Goal: Task Accomplishment & Management: Use online tool/utility

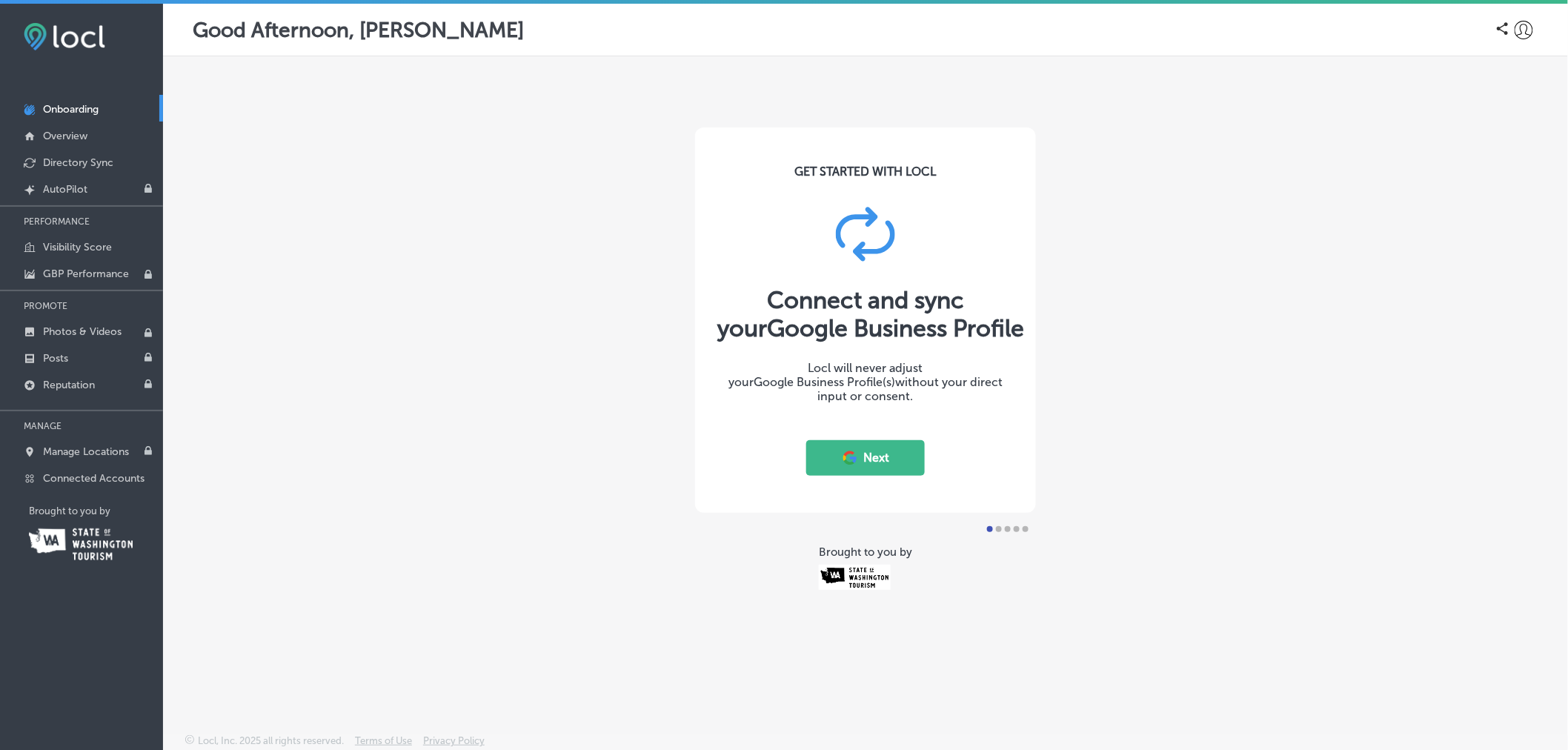
click at [1528, 25] on icon at bounding box center [1524, 30] width 19 height 19
click at [1508, 161] on p "Log Out" at bounding box center [1504, 160] width 45 height 18
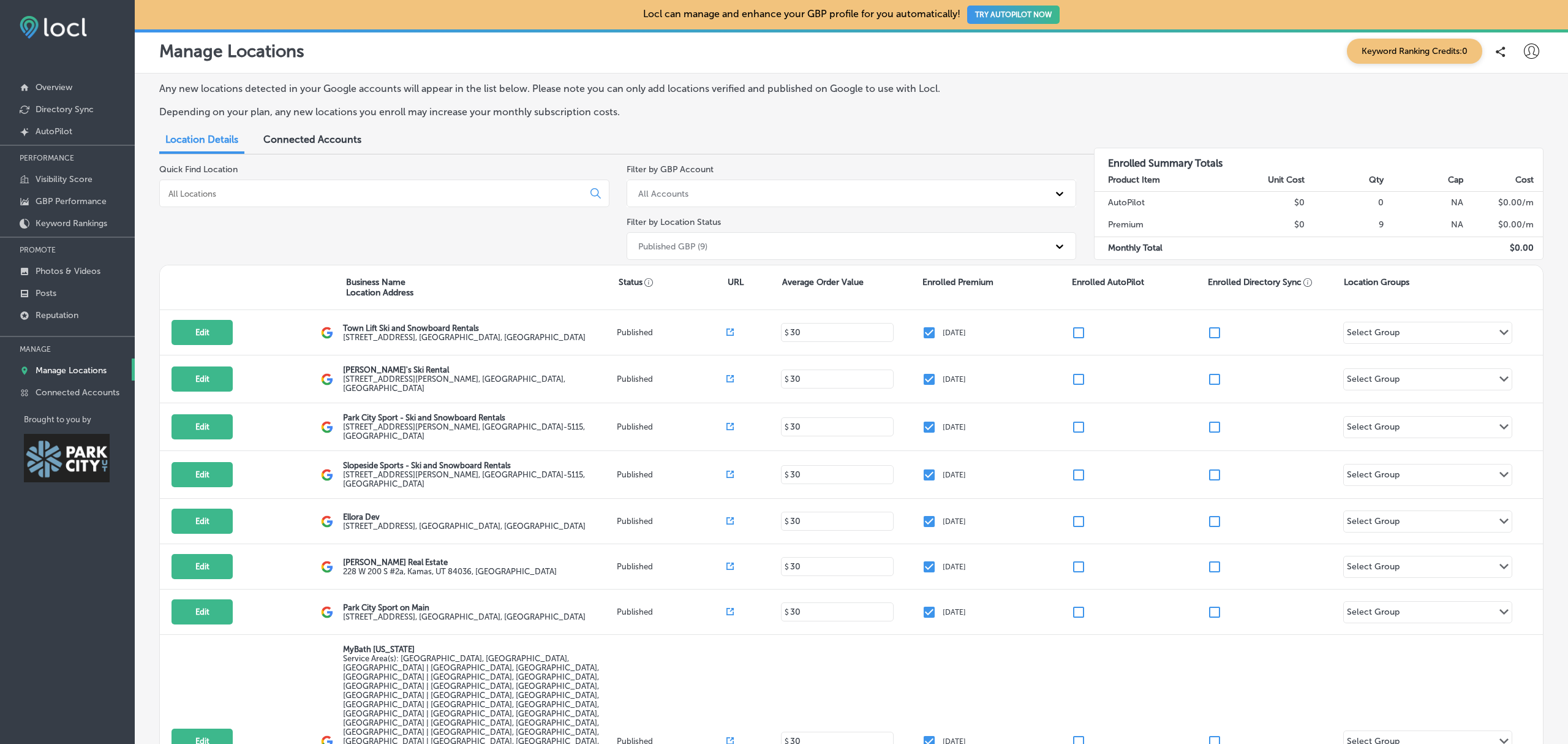
drag, startPoint x: 1305, startPoint y: 32, endPoint x: 1208, endPoint y: 94, distance: 115.1
click at [1208, 94] on div "Any new locations detected in your Google accounts will appear in the list belo…" at bounding box center [851, 105] width 1384 height 45
click at [68, 89] on p "Overview" at bounding box center [54, 87] width 37 height 11
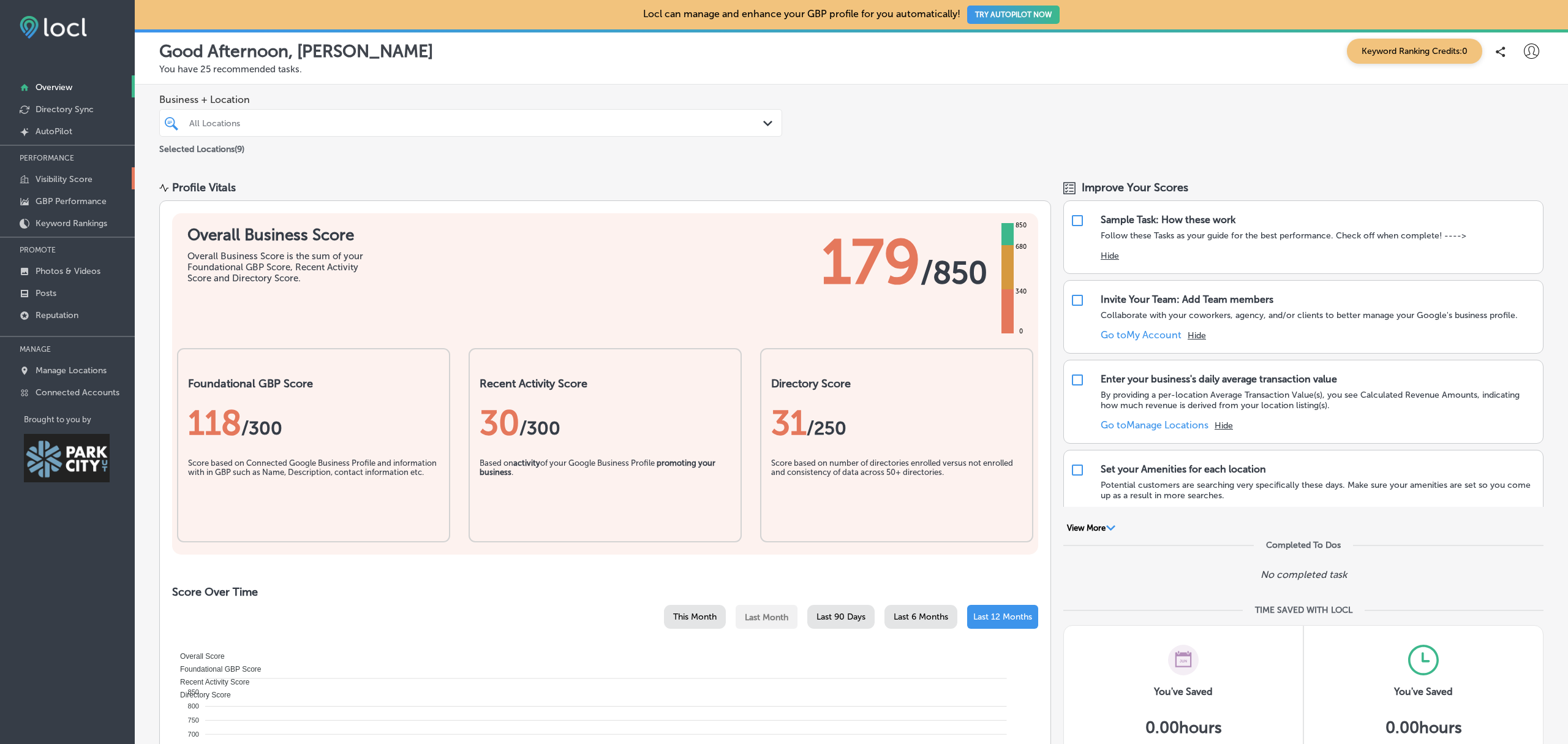
click at [62, 177] on p "Visibility Score" at bounding box center [64, 179] width 57 height 11
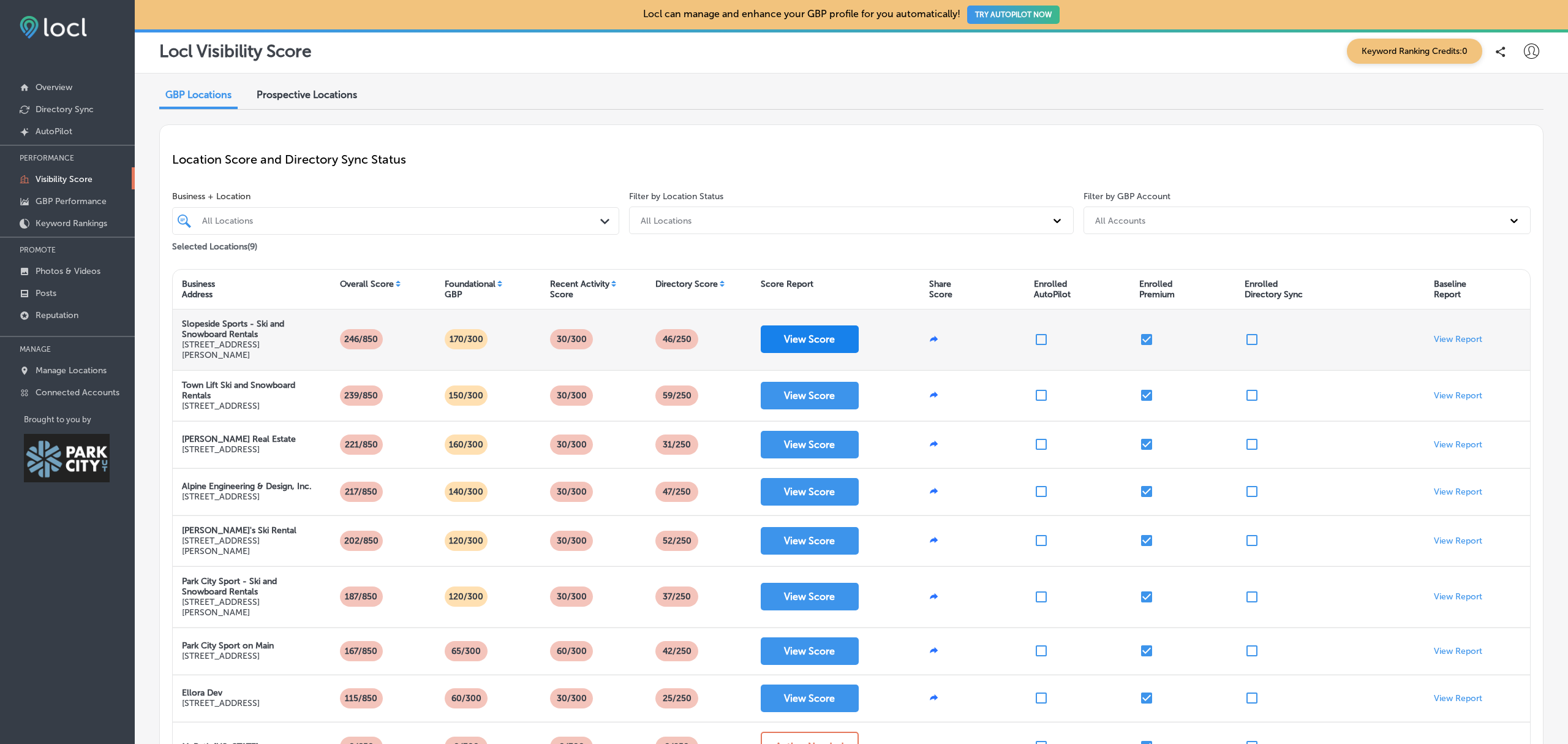
click at [819, 339] on button "View Score" at bounding box center [810, 339] width 98 height 27
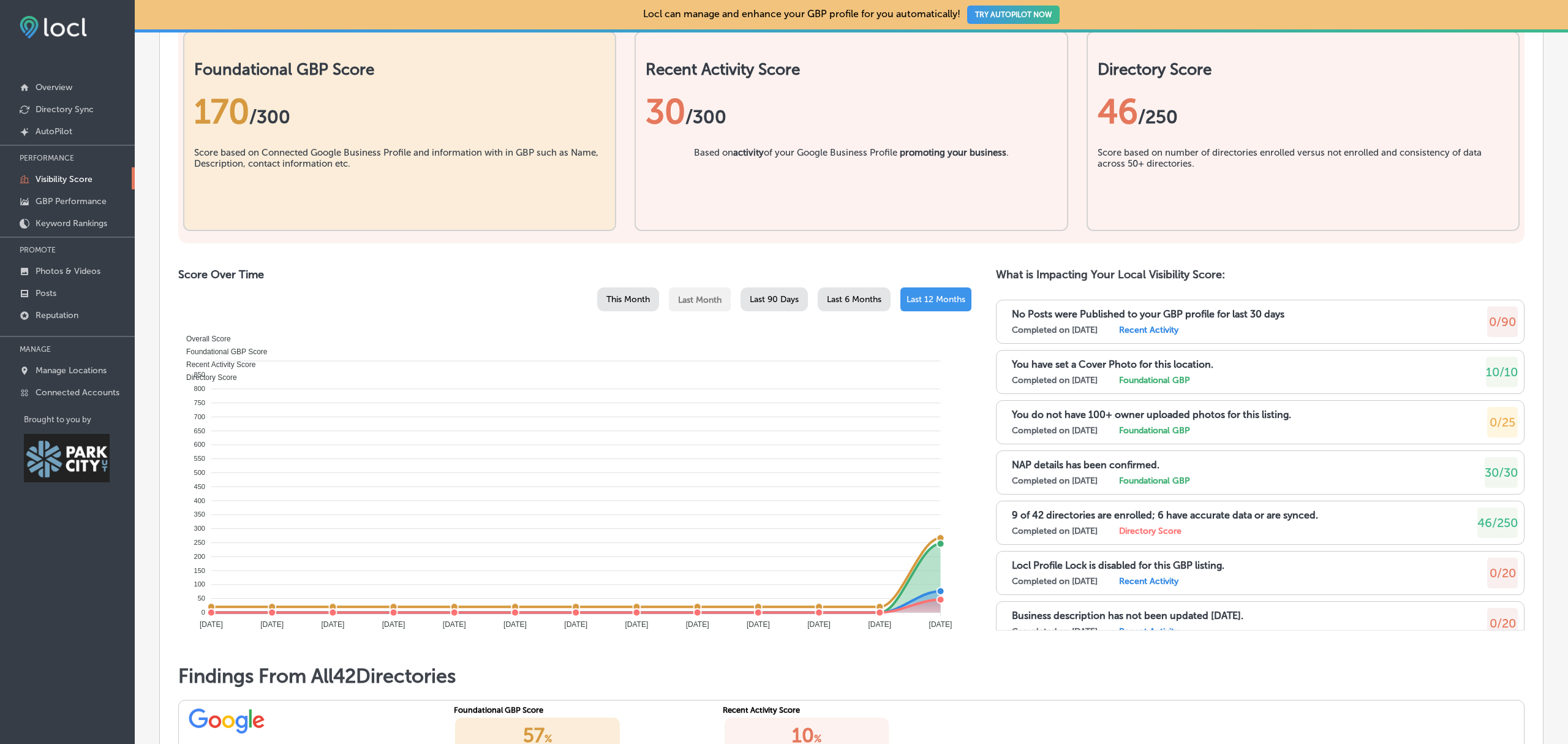
scroll to position [424, 0]
click at [66, 179] on p "Visibility Score" at bounding box center [64, 179] width 57 height 11
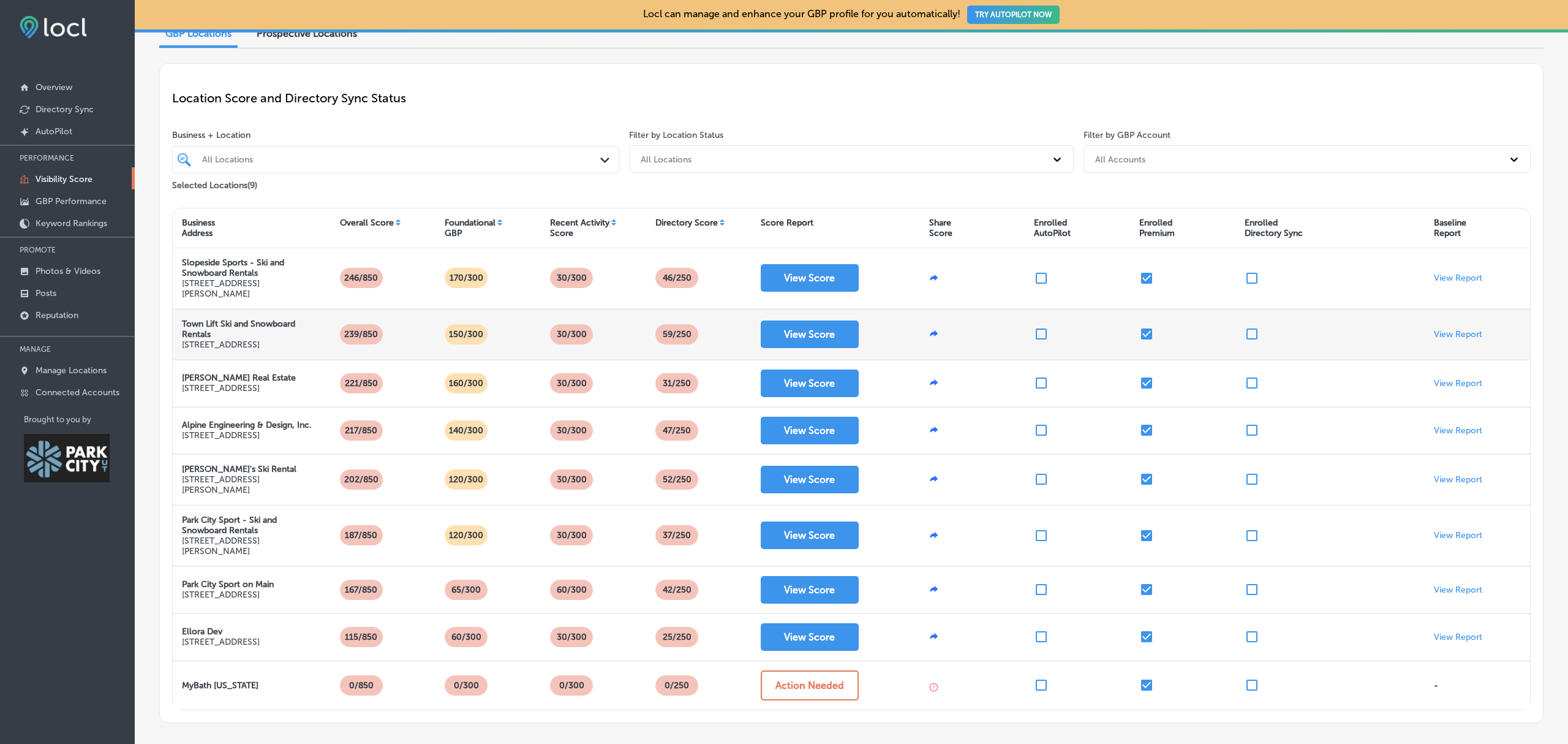
scroll to position [65, 0]
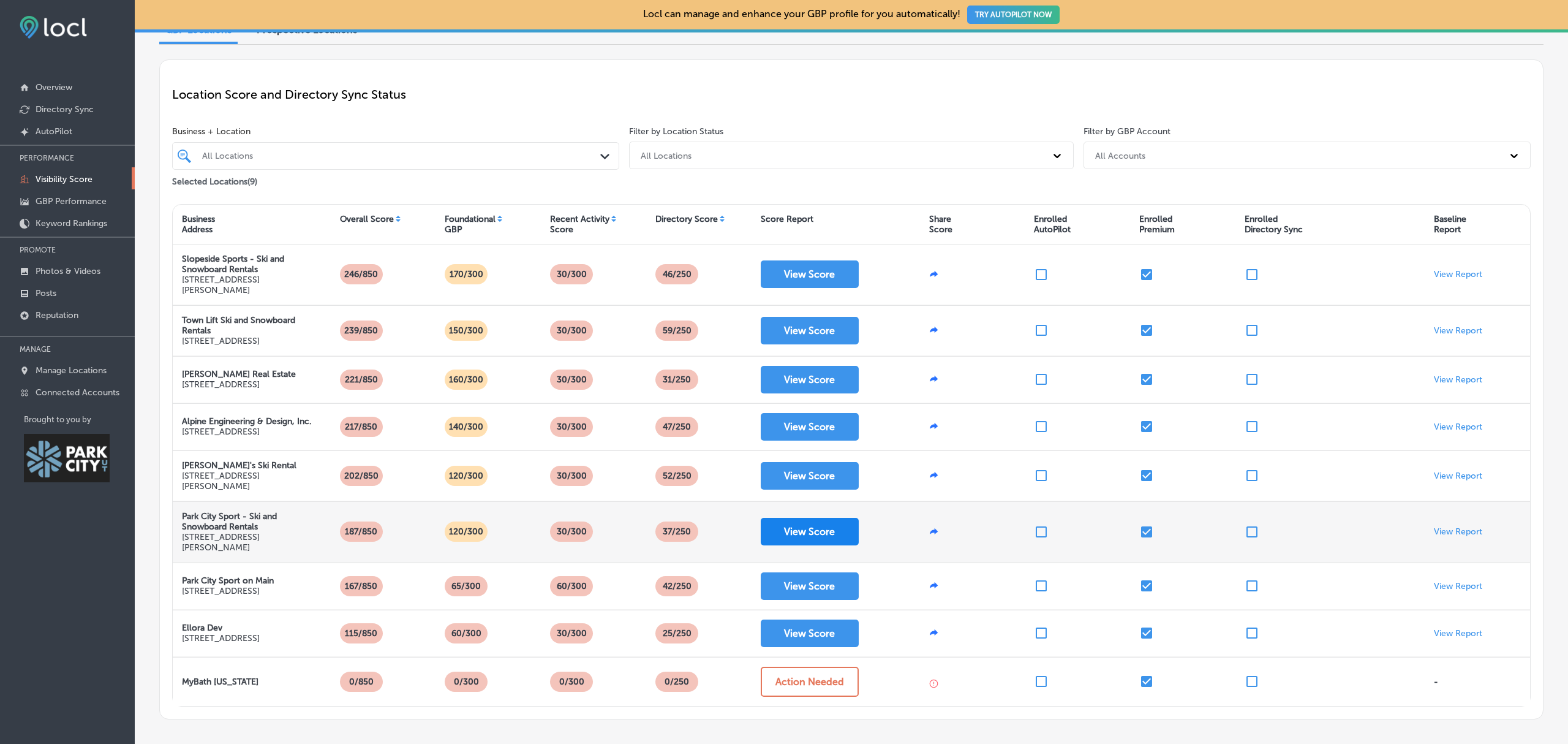
click at [825, 545] on button "View Score" at bounding box center [810, 531] width 98 height 27
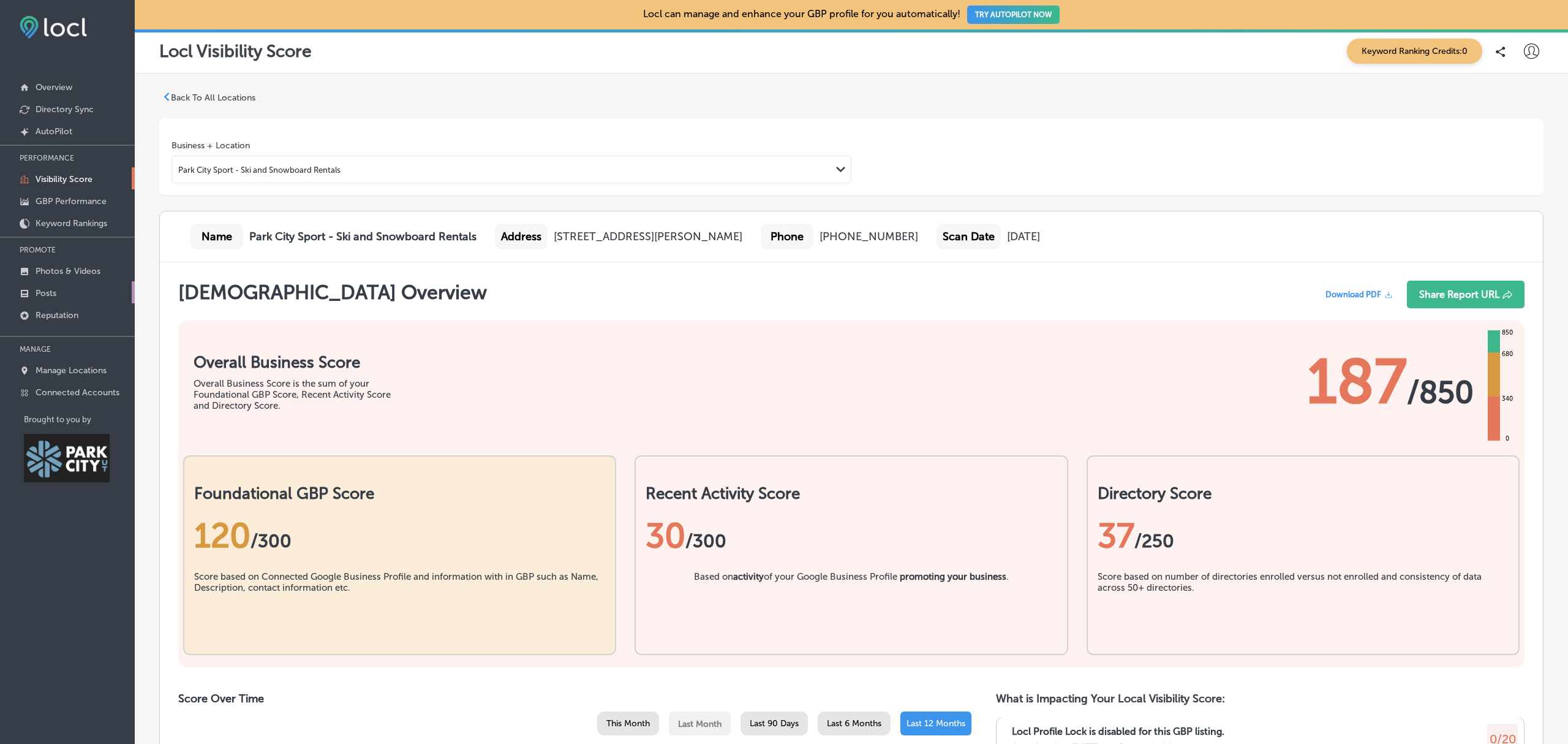
click at [74, 295] on link "Posts" at bounding box center [67, 292] width 135 height 22
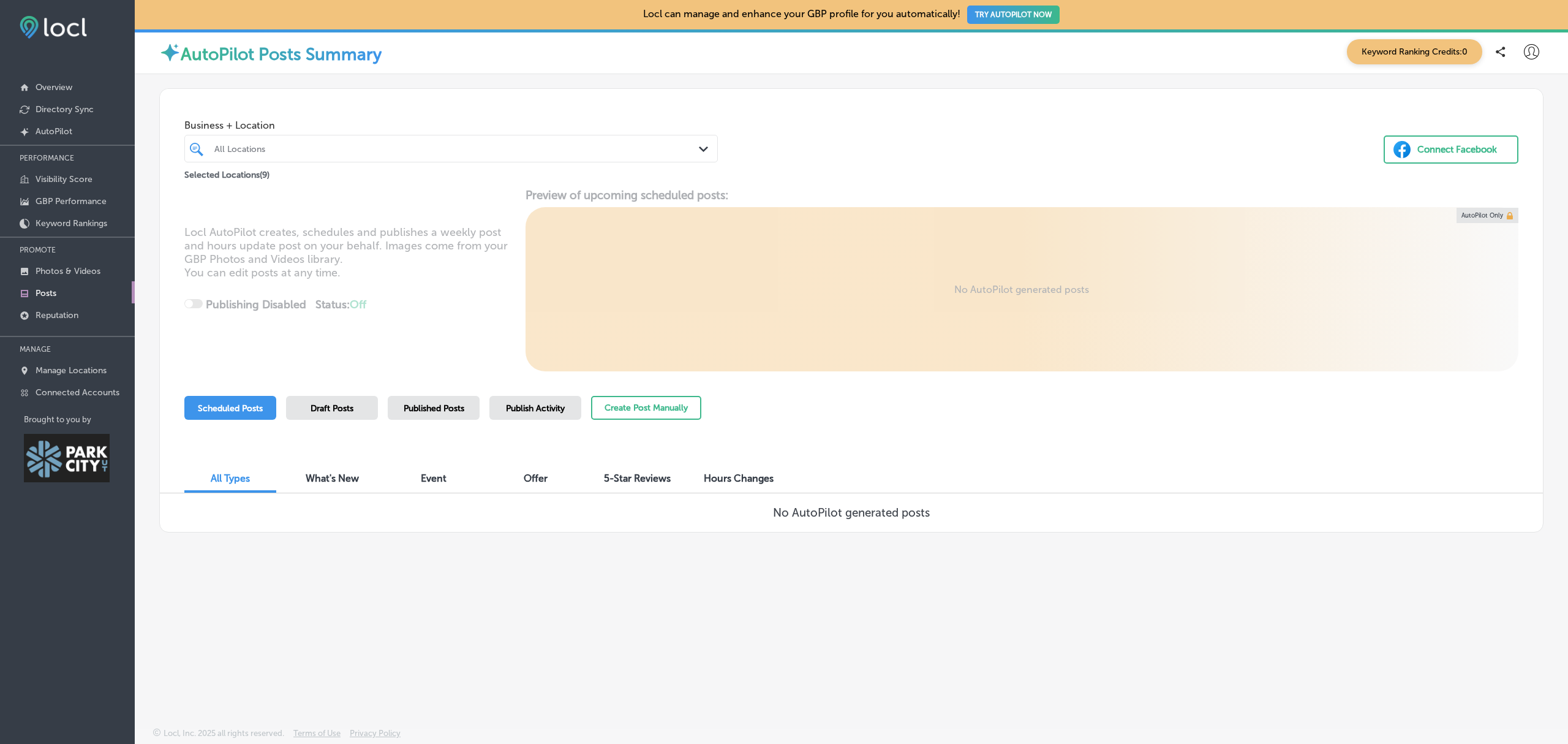
click at [709, 150] on div "Path Created with Sketch." at bounding box center [706, 149] width 13 height 13
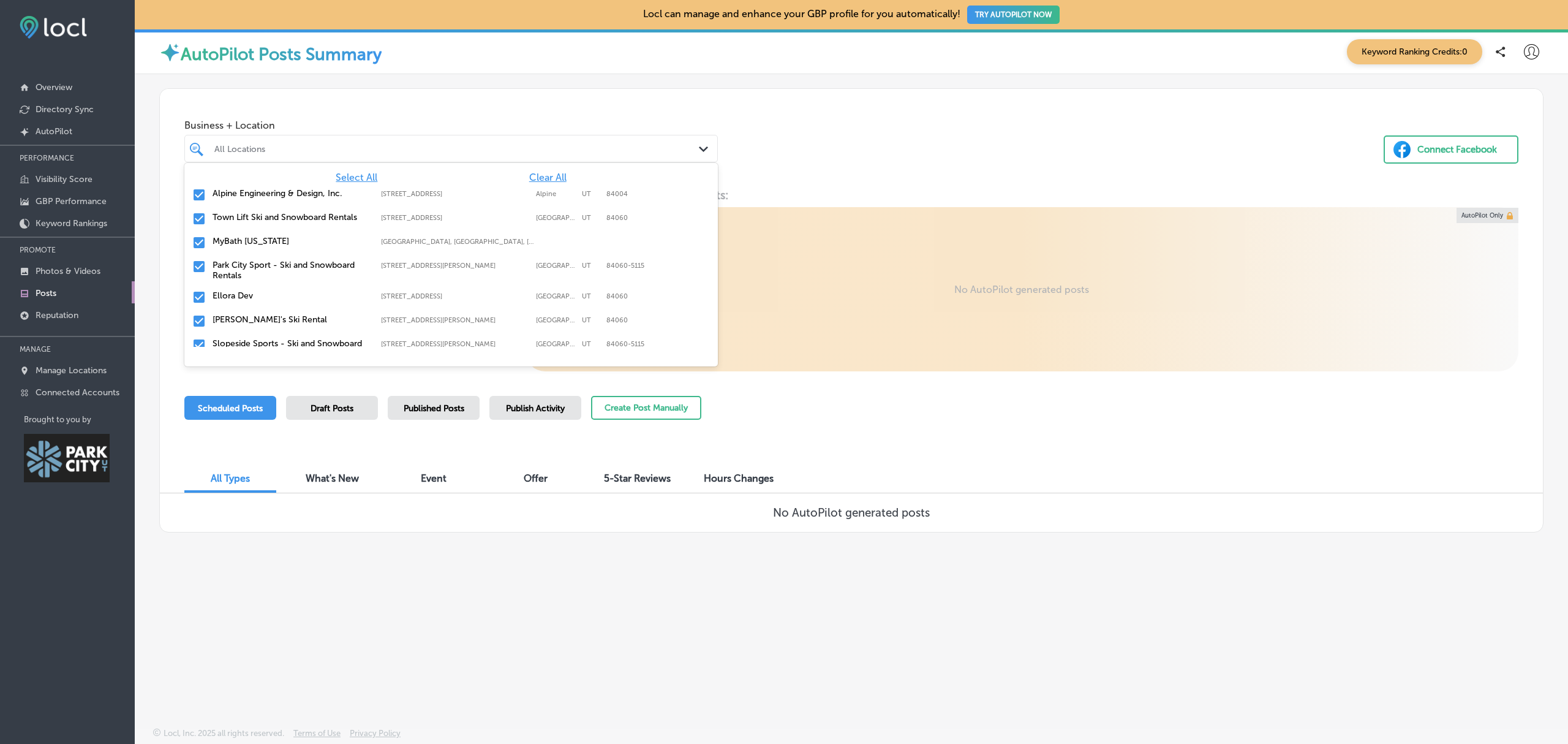
click at [542, 170] on div "Select All Clear All Alpine Engineering & Design, Inc. 111 West Canyon Crest Rd…" at bounding box center [451, 254] width 533 height 184
click at [532, 174] on span "Clear All" at bounding box center [547, 178] width 37 height 12
click at [197, 265] on input "checkbox" at bounding box center [199, 267] width 15 height 15
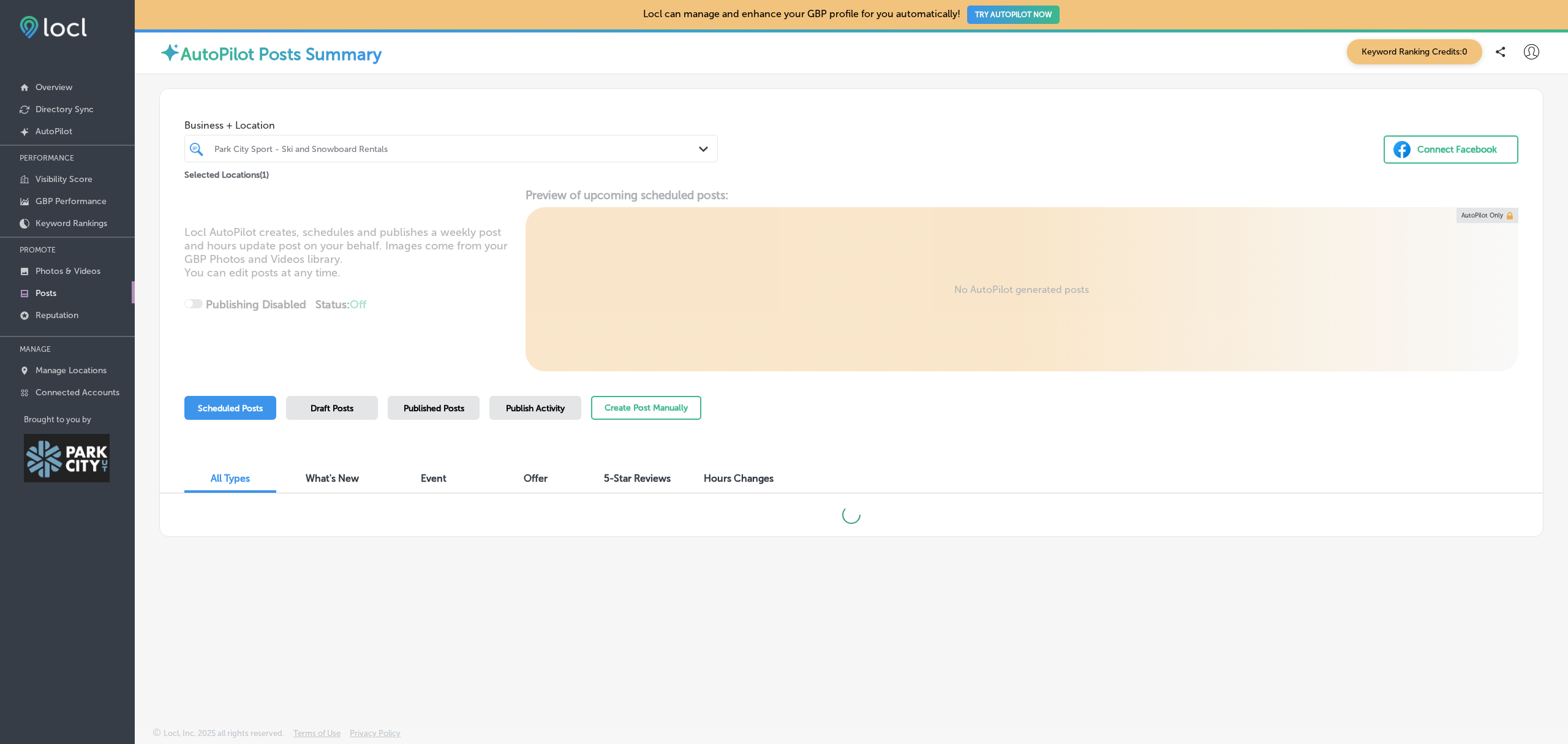
click at [922, 86] on div "Business + Location Park City Sport - Ski and Snowboard Rentals Path Created wi…" at bounding box center [851, 310] width 1384 height 453
click at [531, 405] on span "Publish Activity" at bounding box center [535, 408] width 59 height 11
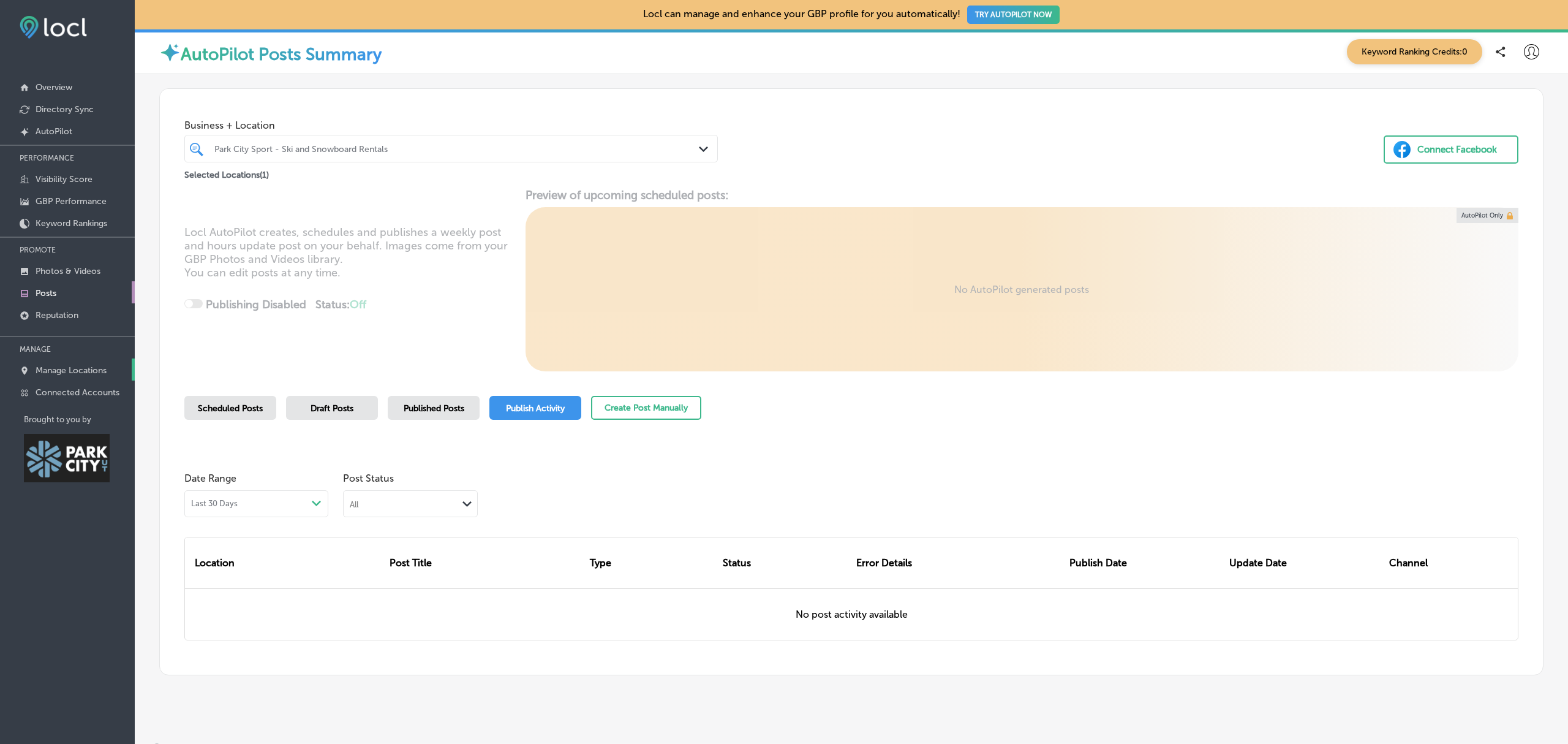
click at [75, 371] on p "Manage Locations" at bounding box center [71, 370] width 71 height 11
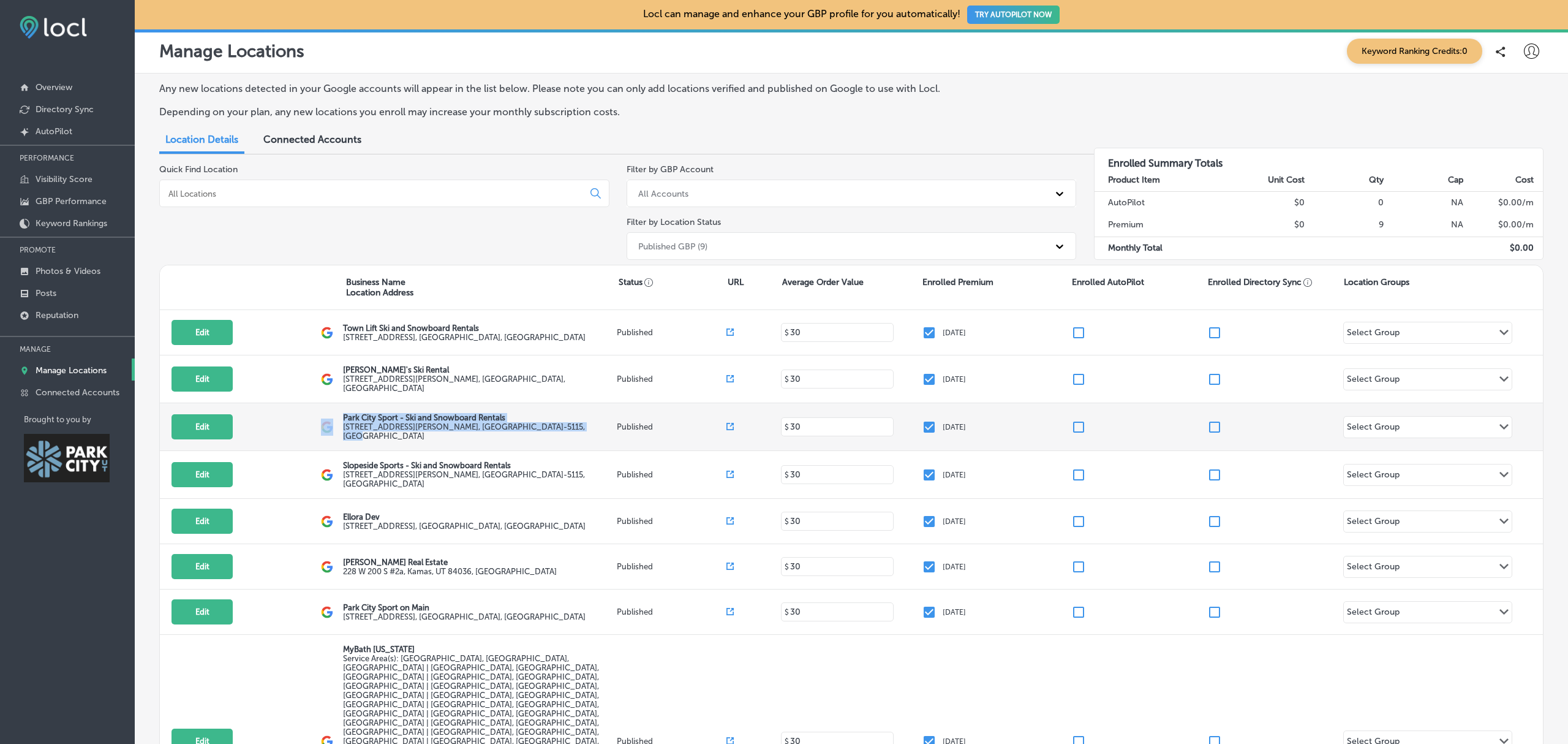
drag, startPoint x: 560, startPoint y: 430, endPoint x: 337, endPoint y: 421, distance: 223.2
click at [337, 421] on div "Edit This location is not published yet. Park City Sport - Ski and Snowboard Re…" at bounding box center [851, 427] width 1382 height 48
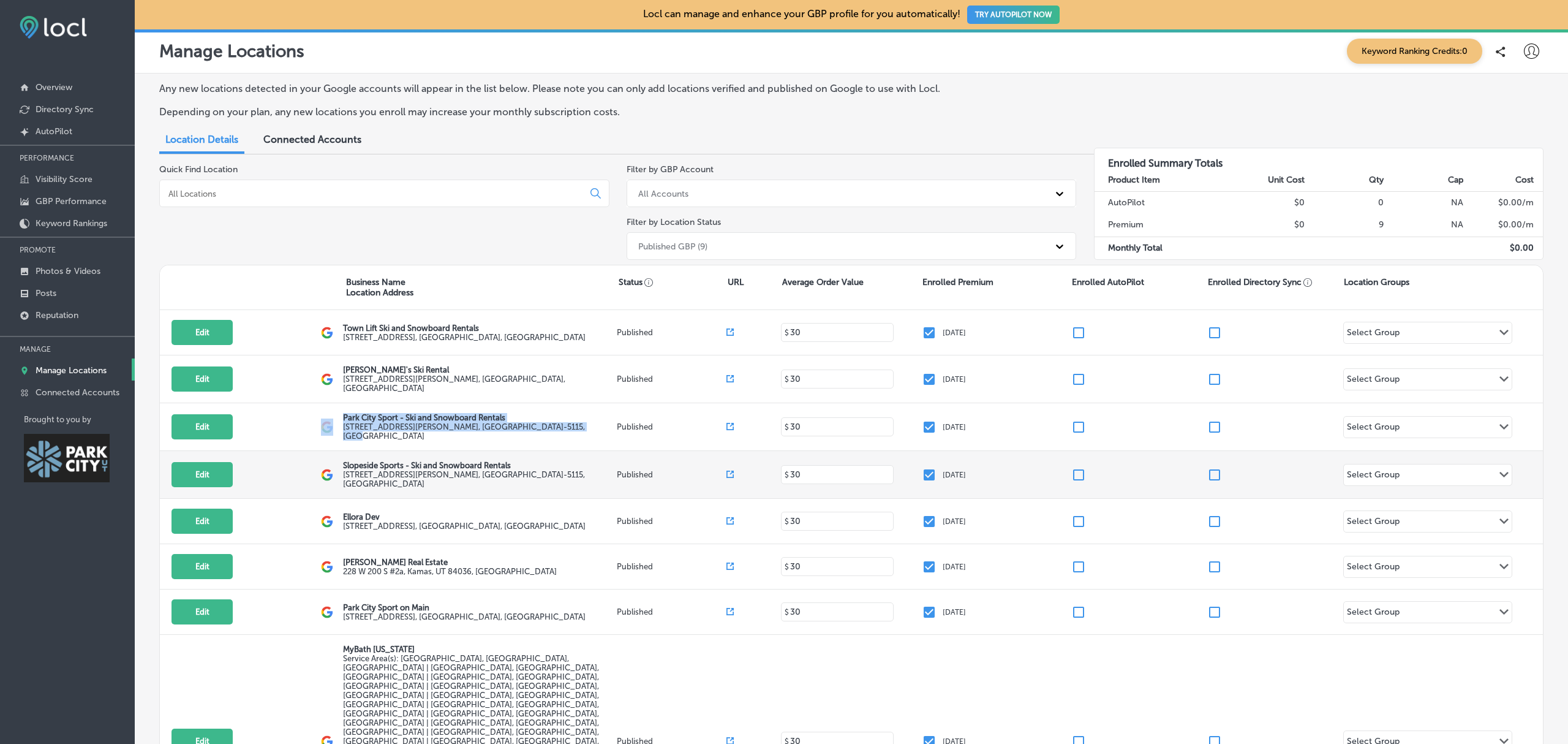
copy div "Park City Sport - Ski and Snowboard Rentals 1335 Lowell Avenue Ste 104 , Park C…"
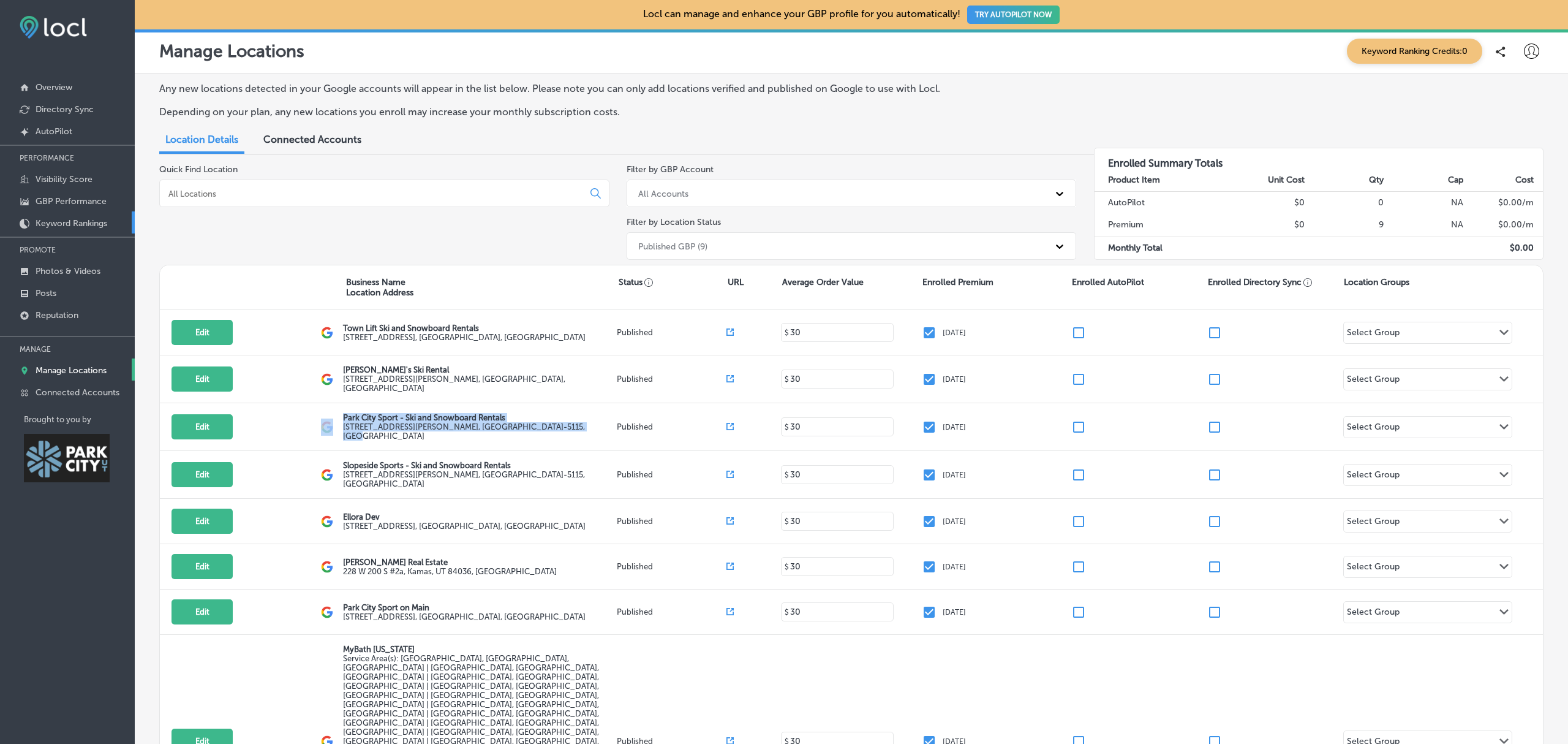
click at [78, 230] on link "Keyword Rankings" at bounding box center [67, 222] width 135 height 22
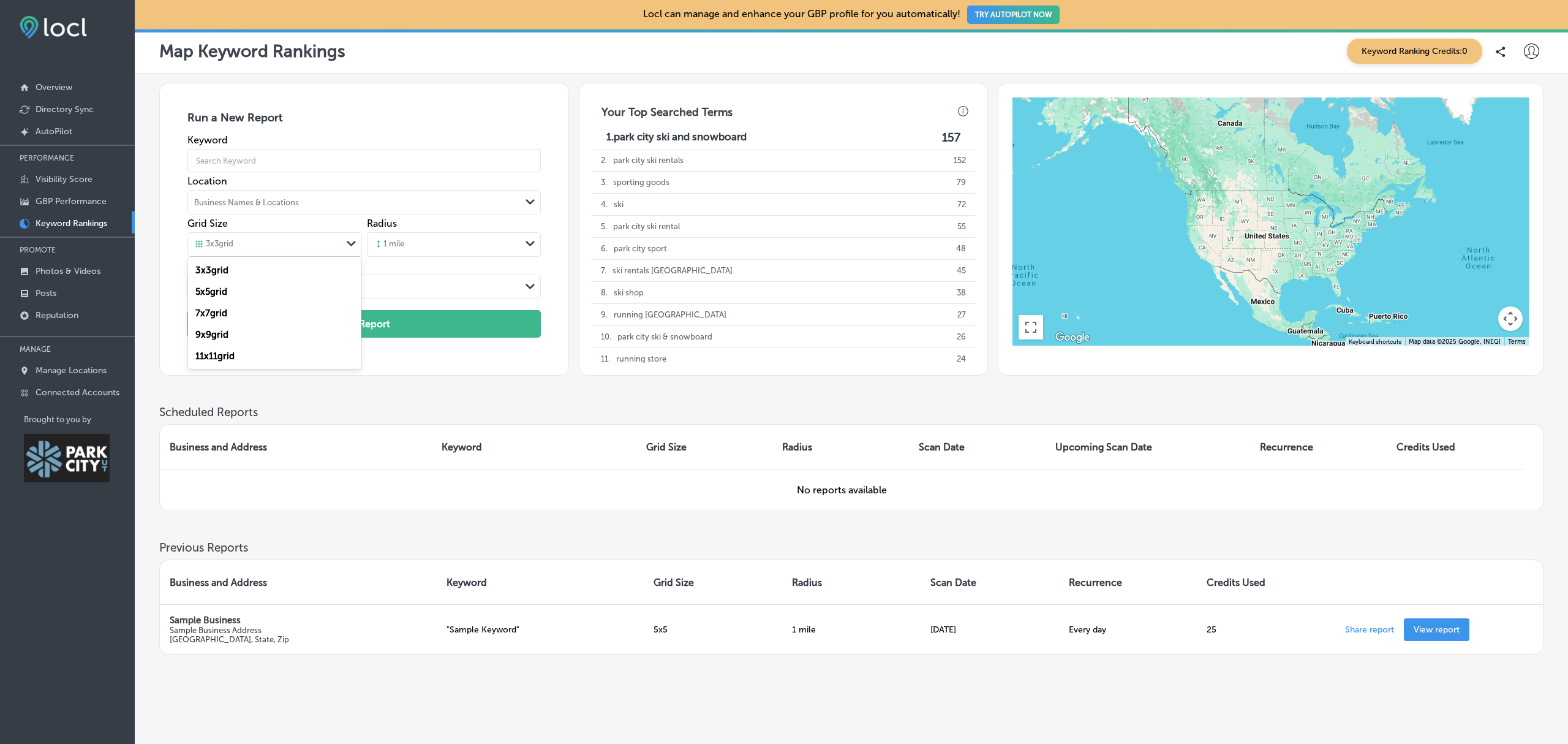
click at [349, 244] on icon "Path Created with Sketch." at bounding box center [351, 244] width 9 height 6
click at [390, 272] on div "Keyword Location Business Names & Locations Path Created with Sketch. Grid Size…" at bounding box center [364, 217] width 353 height 168
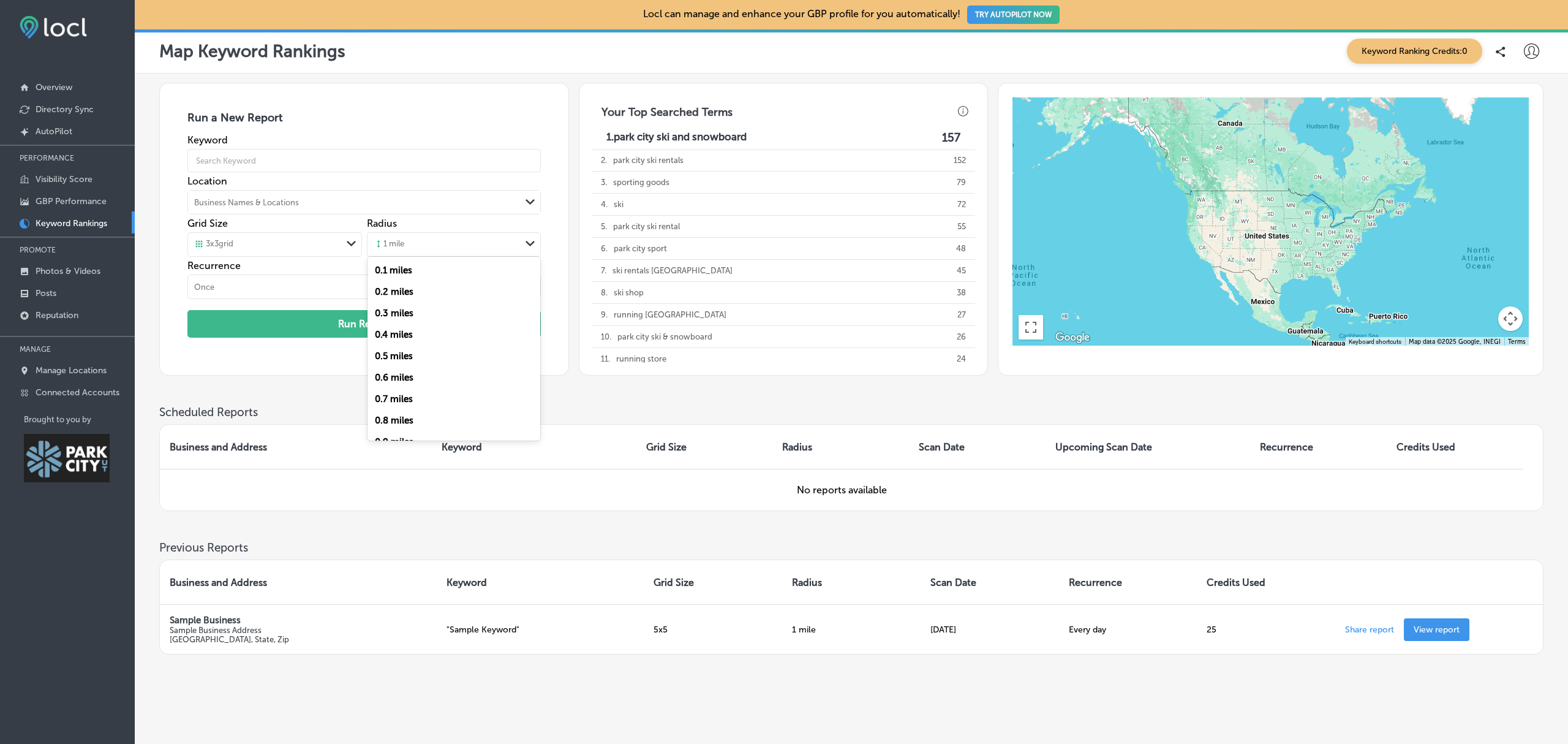
click at [521, 244] on div "Path Created with Sketch." at bounding box center [531, 244] width 20 height 21
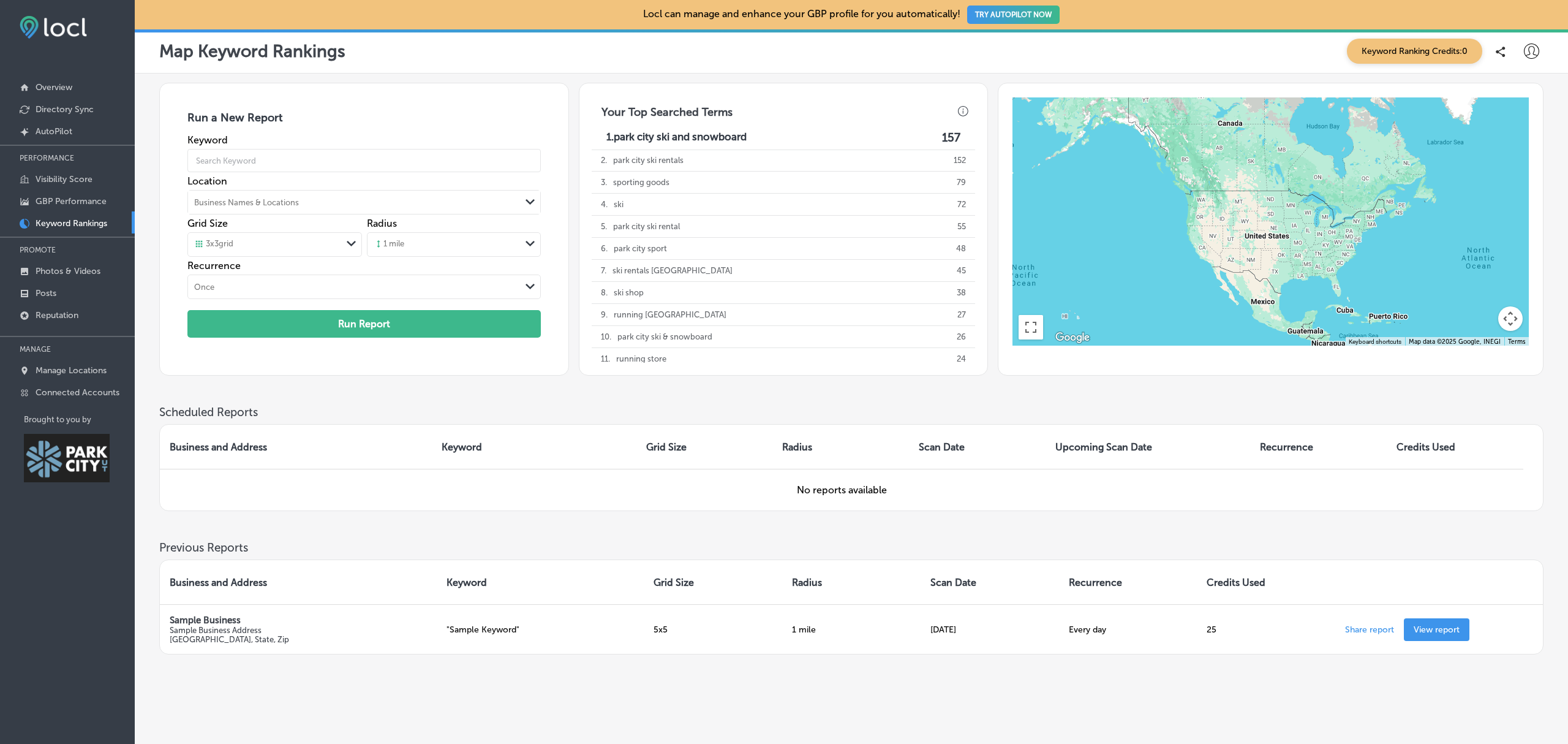
click at [572, 136] on div "Run a New Report Keyword Location Business Names & Locations Path Created with …" at bounding box center [851, 229] width 1384 height 293
click at [64, 368] on p "Manage Locations" at bounding box center [71, 370] width 71 height 11
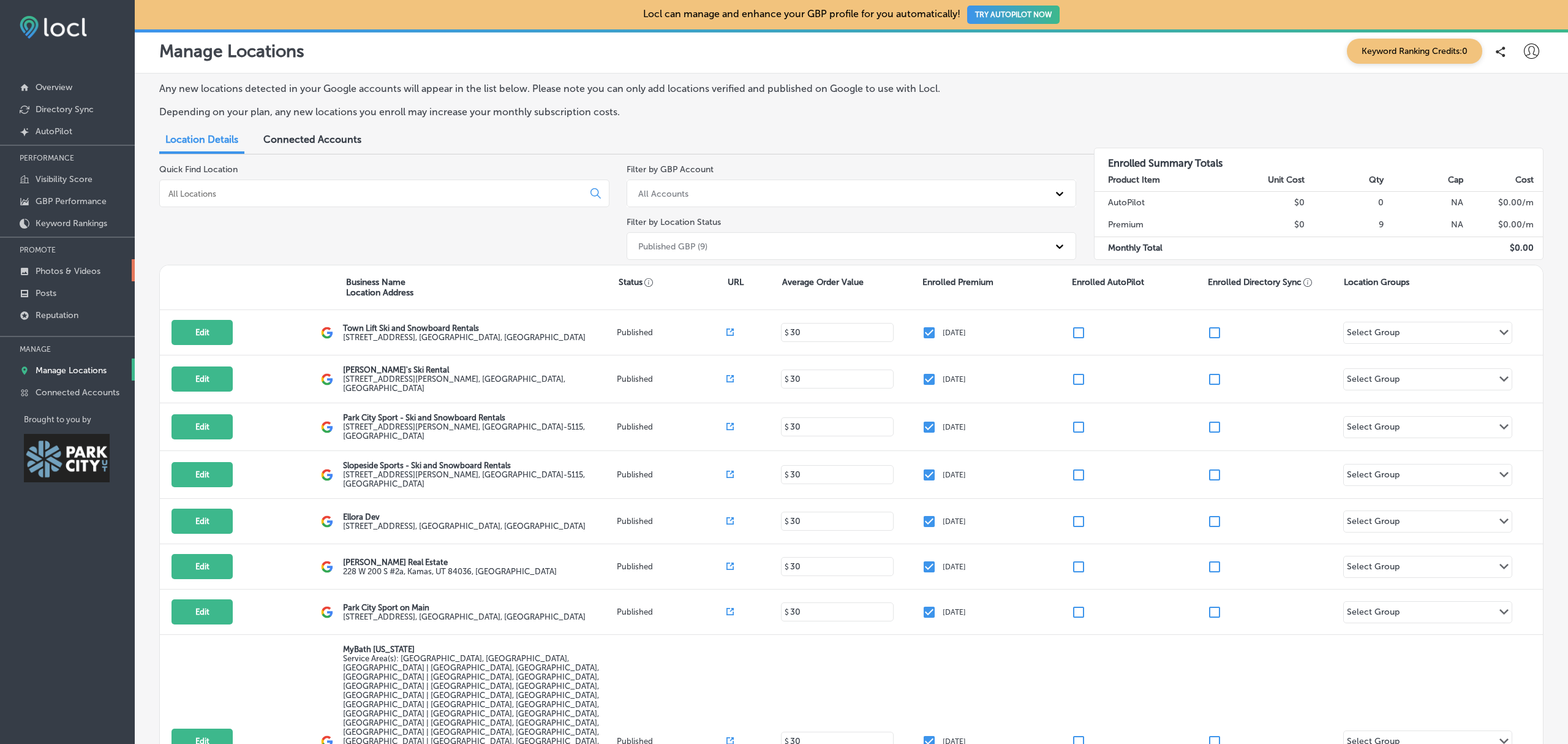
click at [64, 276] on p "Photos & Videos" at bounding box center [68, 271] width 65 height 11
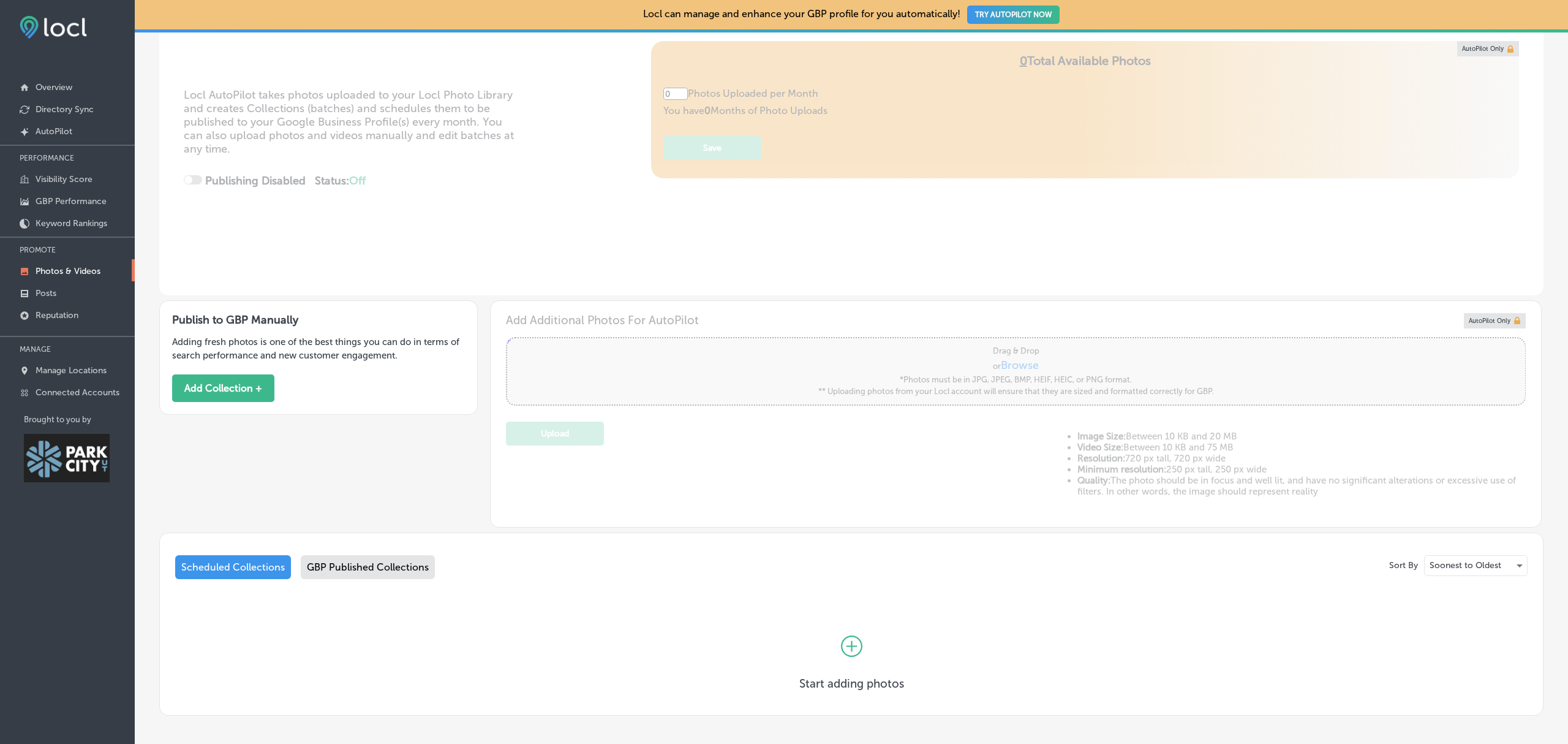
scroll to position [152, 0]
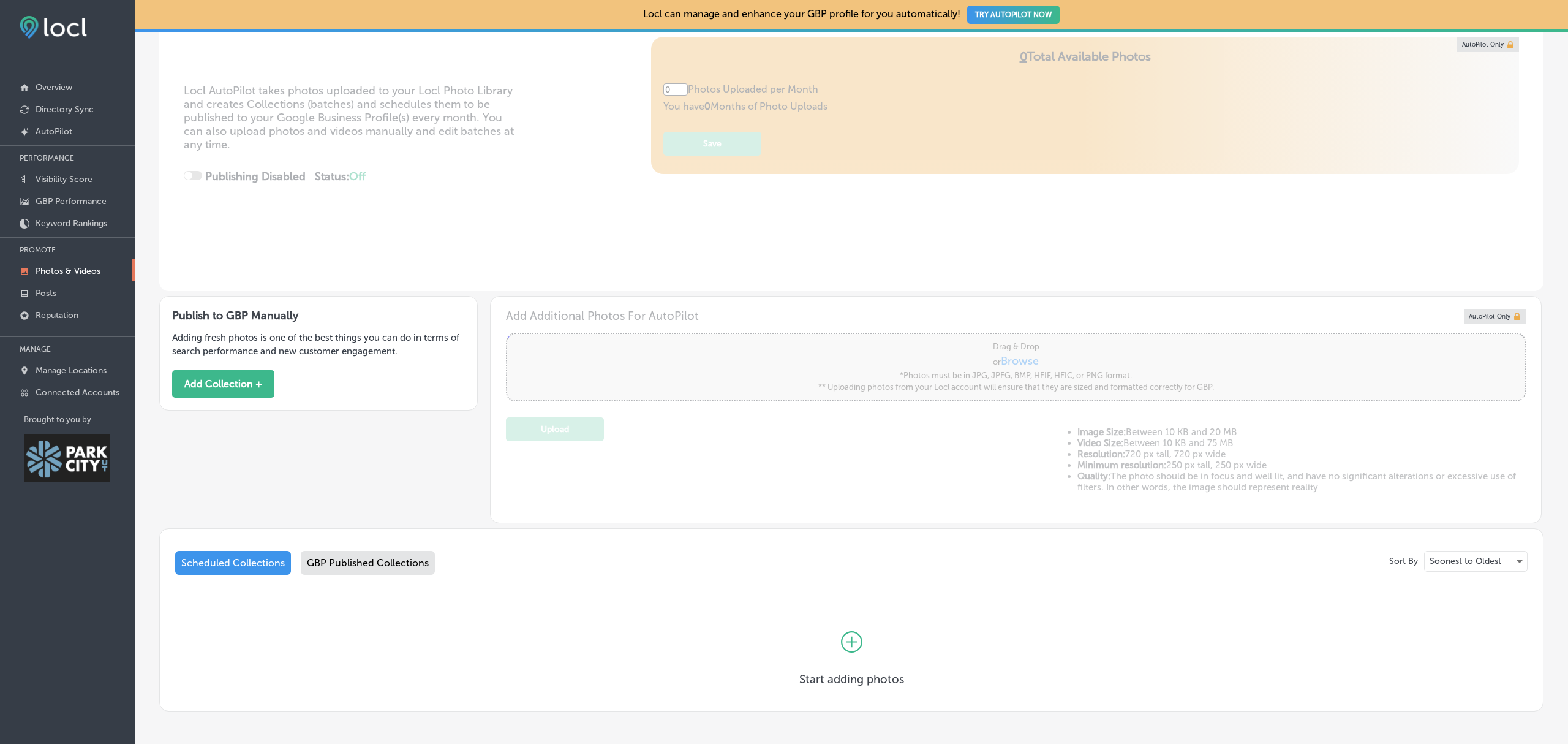
click at [395, 562] on div "GBP Published Collections" at bounding box center [367, 562] width 134 height 24
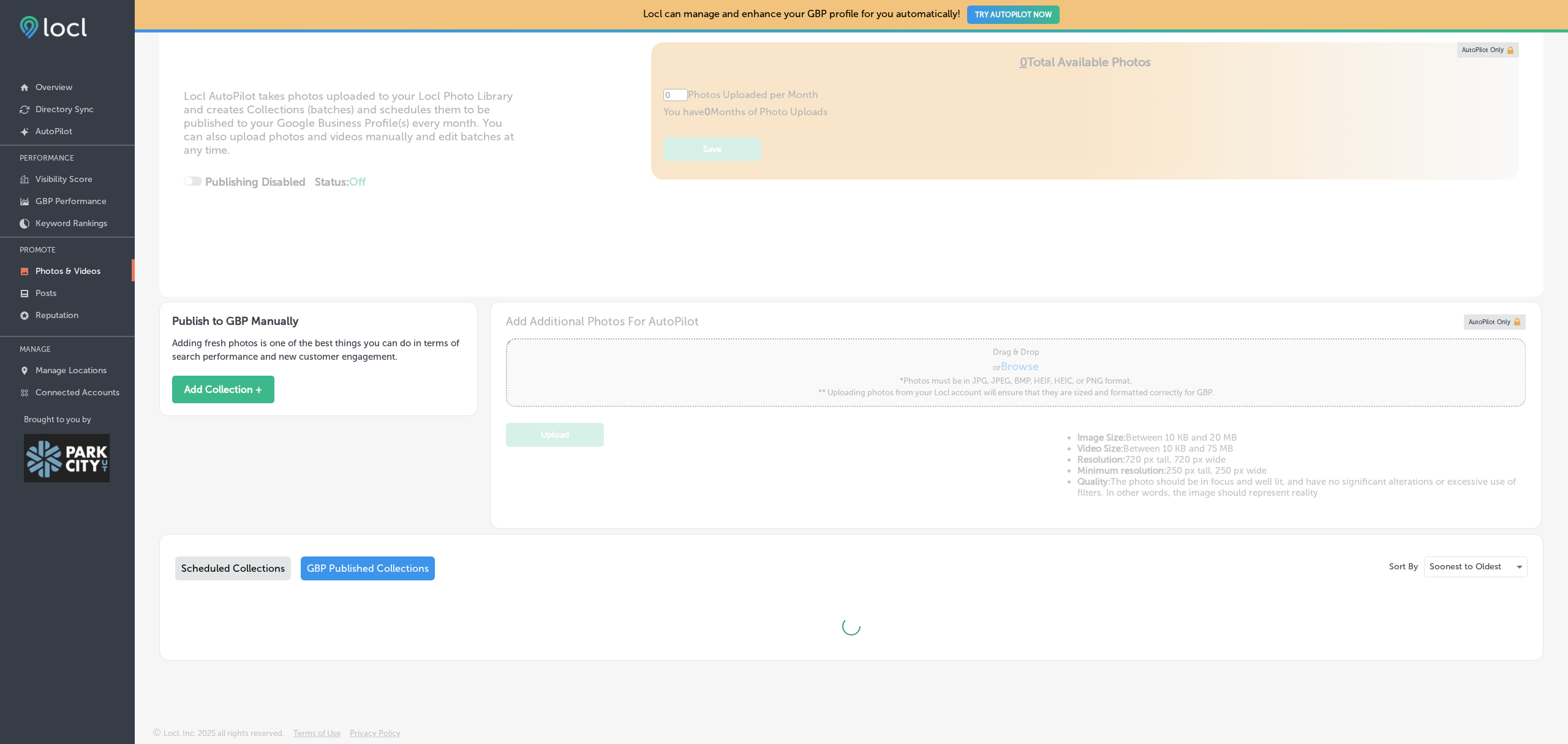
type input "5"
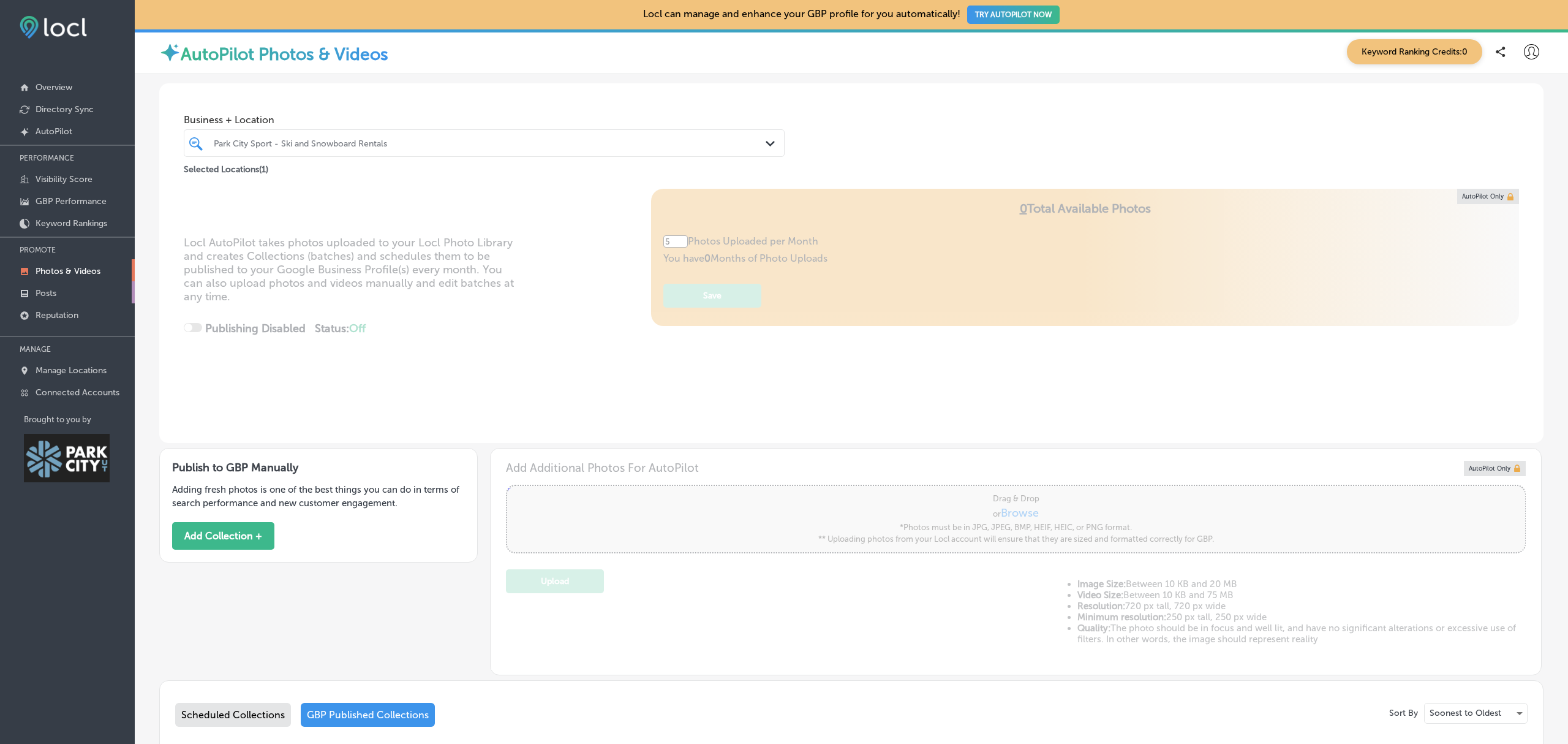
click at [58, 289] on link "Posts" at bounding box center [67, 292] width 135 height 22
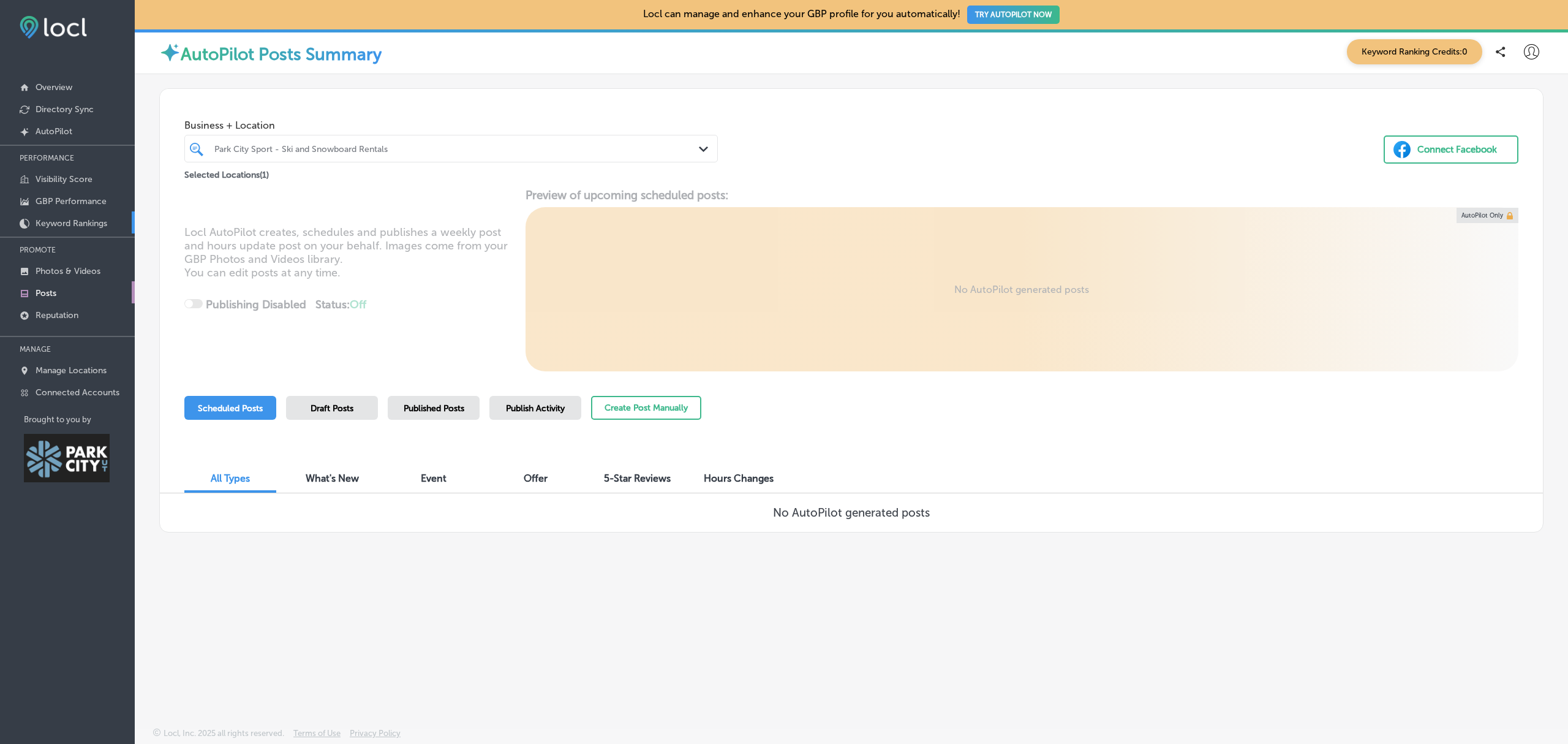
click at [65, 224] on p "Keyword Rankings" at bounding box center [71, 223] width 72 height 11
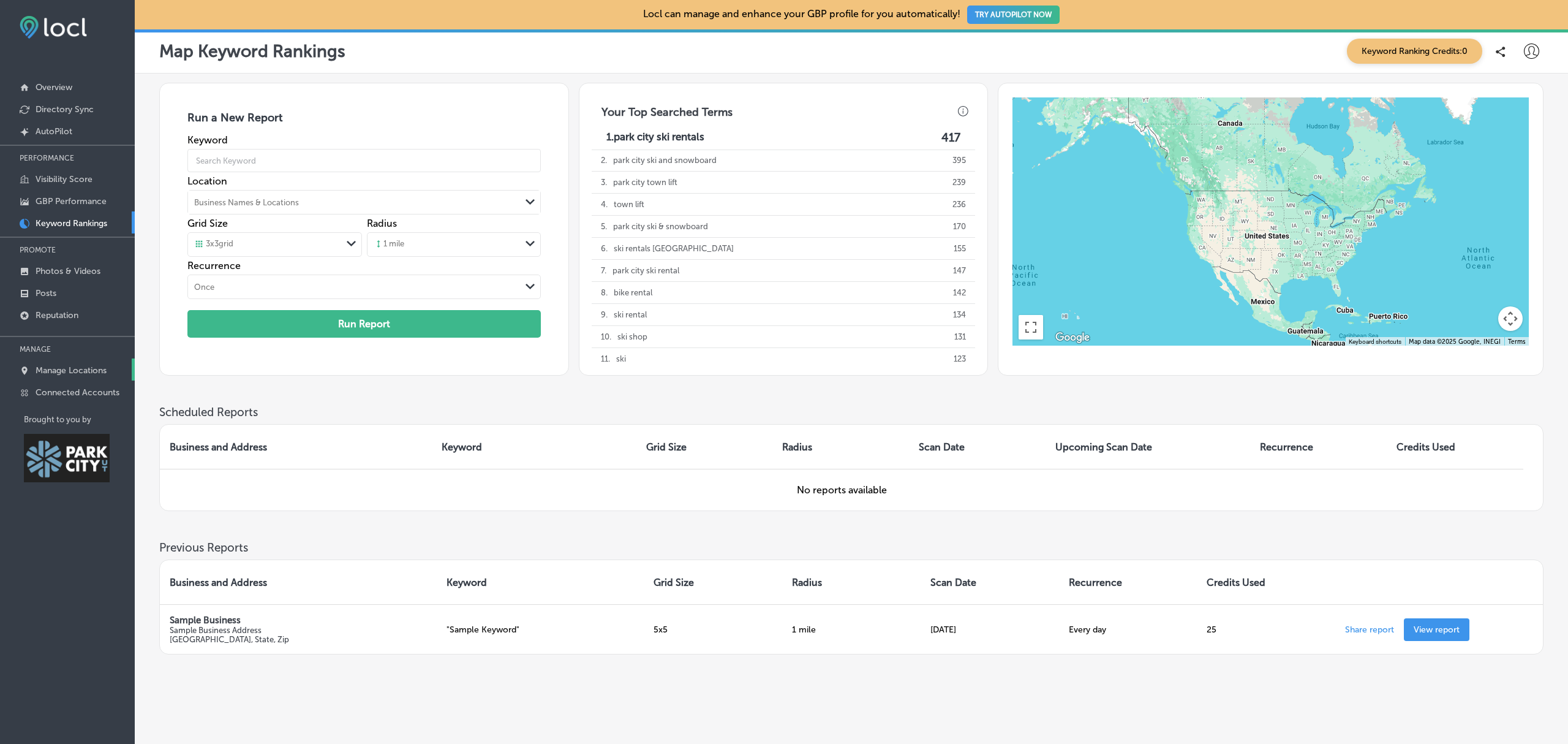
click at [101, 370] on p "Manage Locations" at bounding box center [71, 370] width 71 height 11
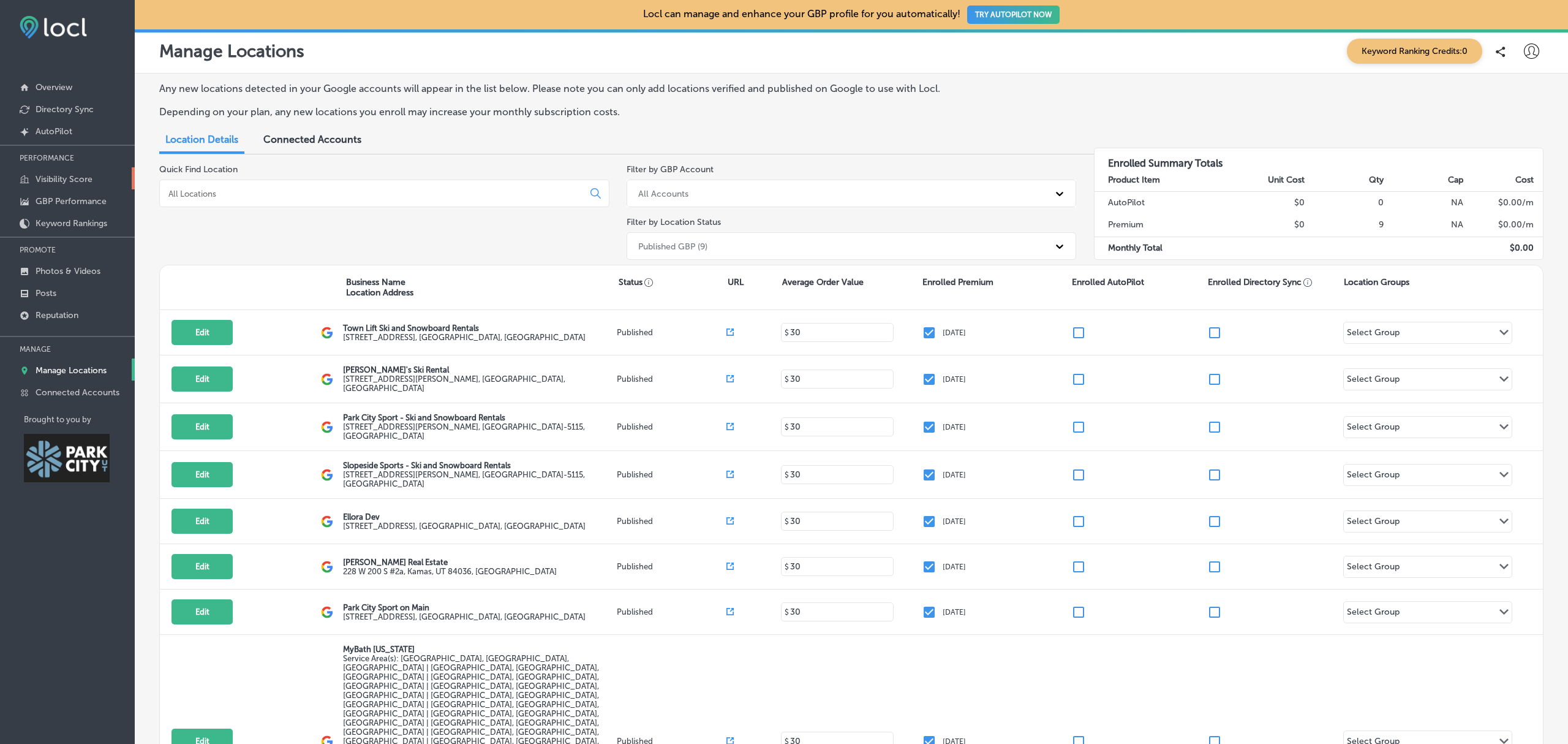
click at [63, 184] on p "Visibility Score" at bounding box center [64, 179] width 57 height 11
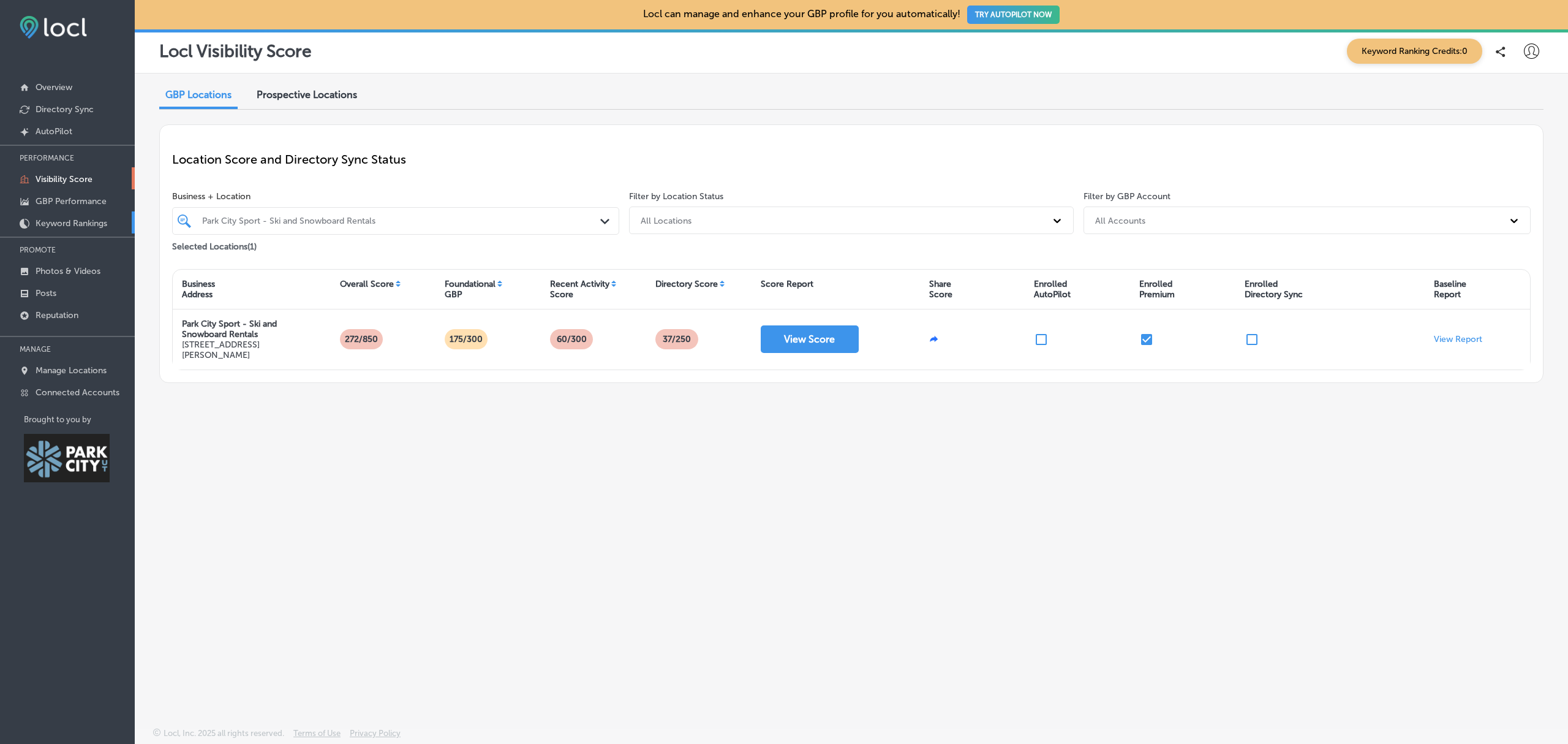
click at [64, 223] on p "Keyword Rankings" at bounding box center [71, 223] width 72 height 11
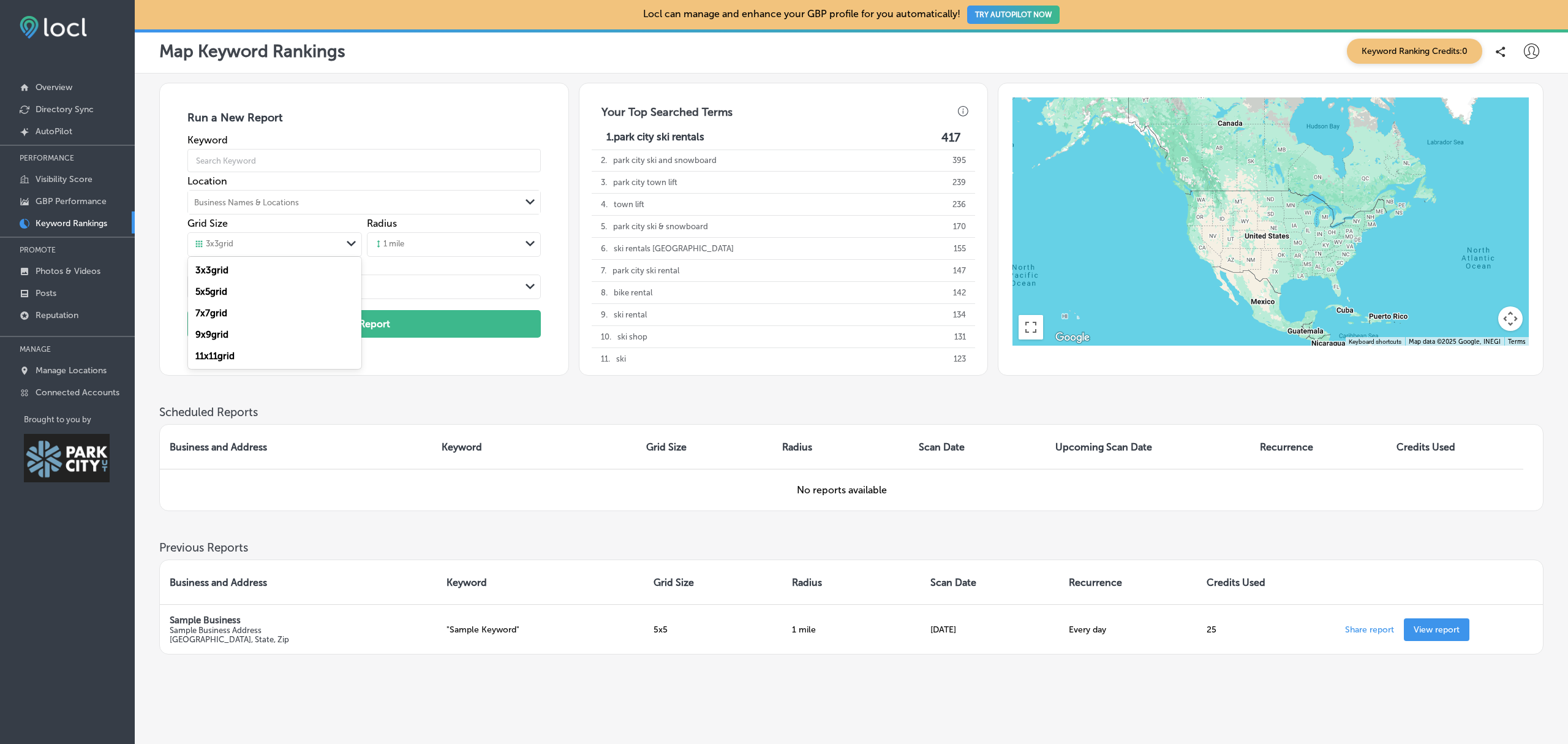
click at [306, 249] on div "3 x 3 grid" at bounding box center [264, 244] width 153 height 13
click at [251, 315] on div "7 x 7 grid" at bounding box center [274, 313] width 172 height 21
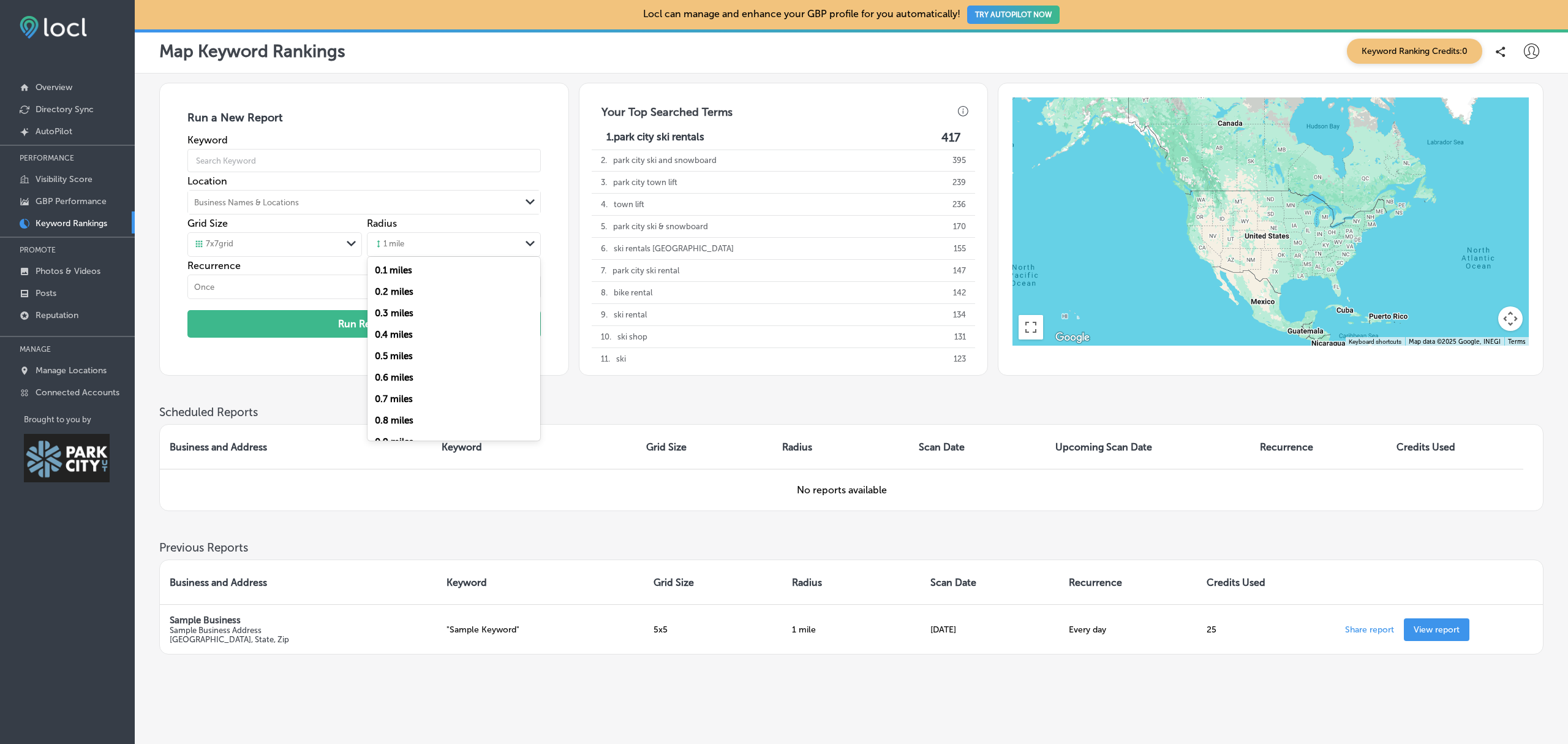
click at [446, 240] on div "1 mile" at bounding box center [443, 244] width 153 height 18
click at [437, 427] on div "5 miles" at bounding box center [453, 432] width 172 height 21
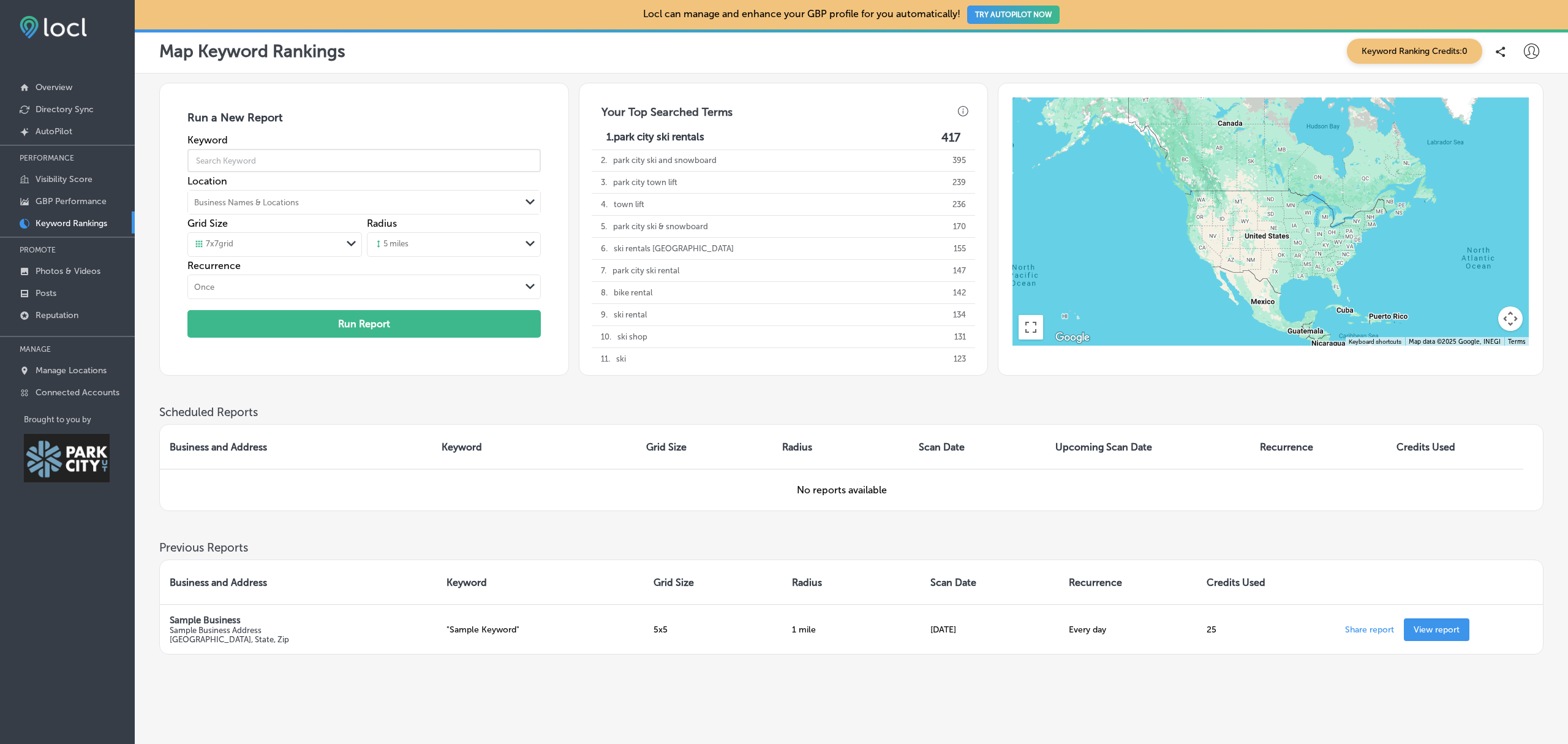
click at [319, 160] on input "text" at bounding box center [364, 161] width 353 height 35
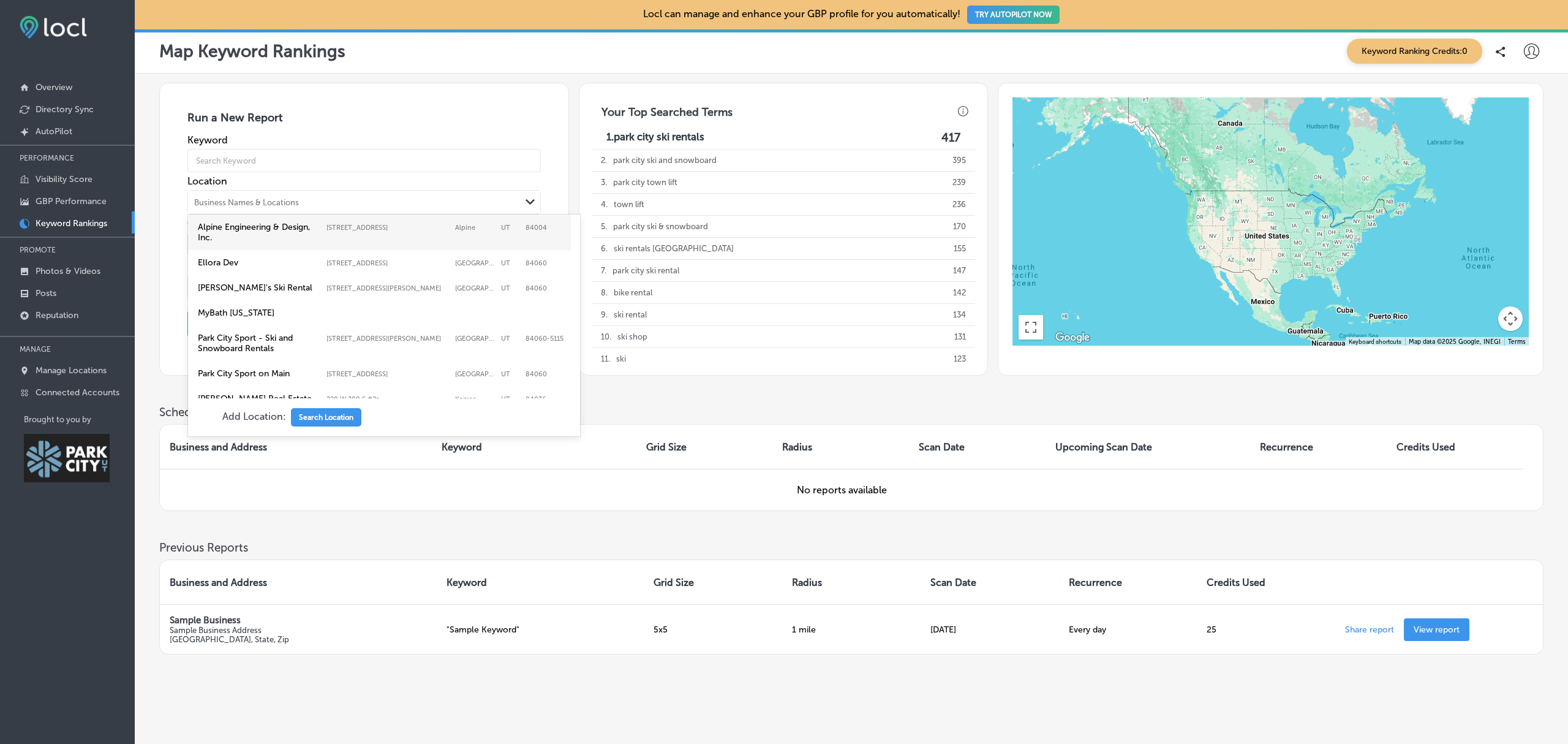
click at [250, 197] on div "Business Names & Locations" at bounding box center [354, 202] width 333 height 18
click at [256, 230] on label "Alpine Engineering & Design, Inc." at bounding box center [259, 232] width 122 height 21
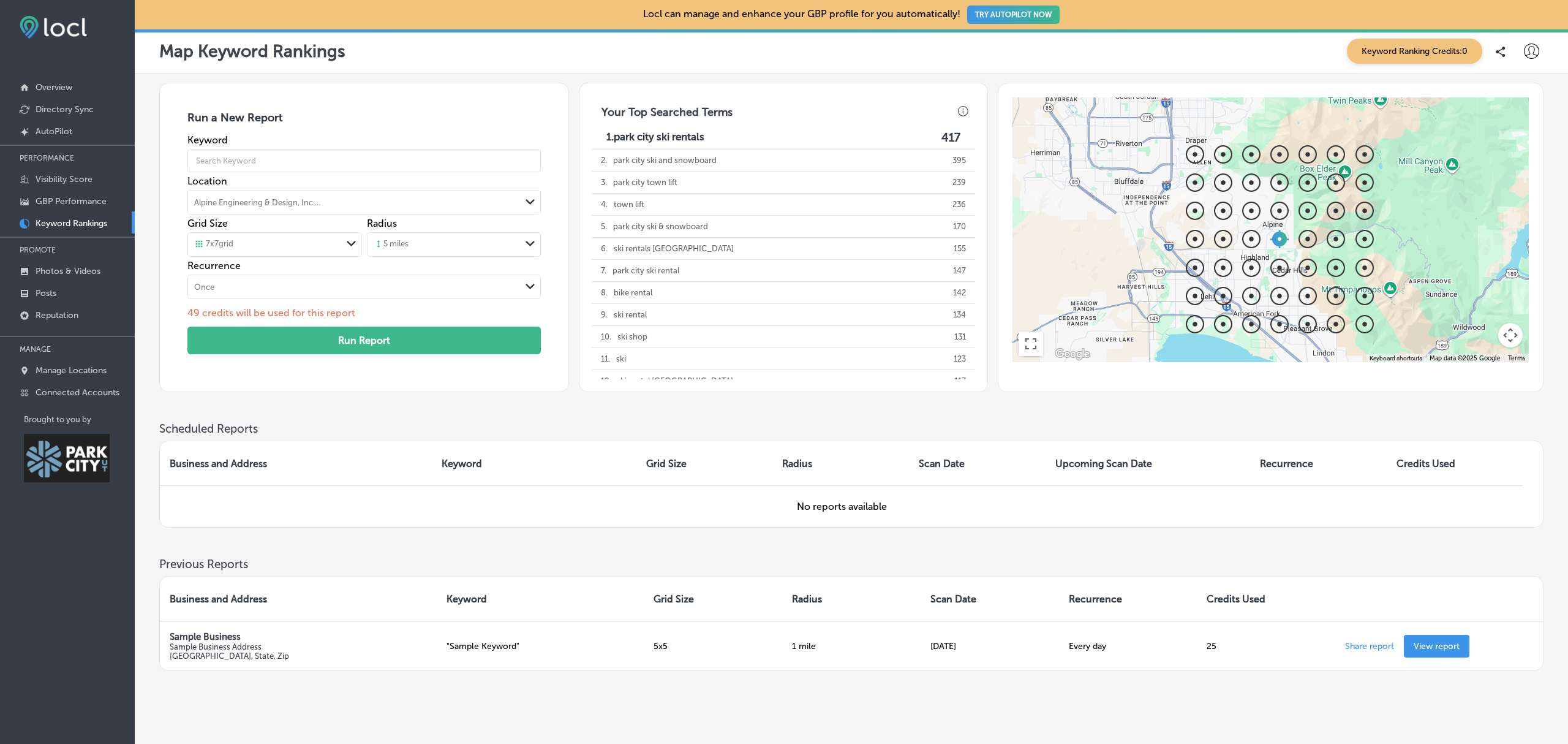
click at [1306, 50] on span "Keyword Ranking Credits: 0" at bounding box center [1415, 51] width 135 height 25
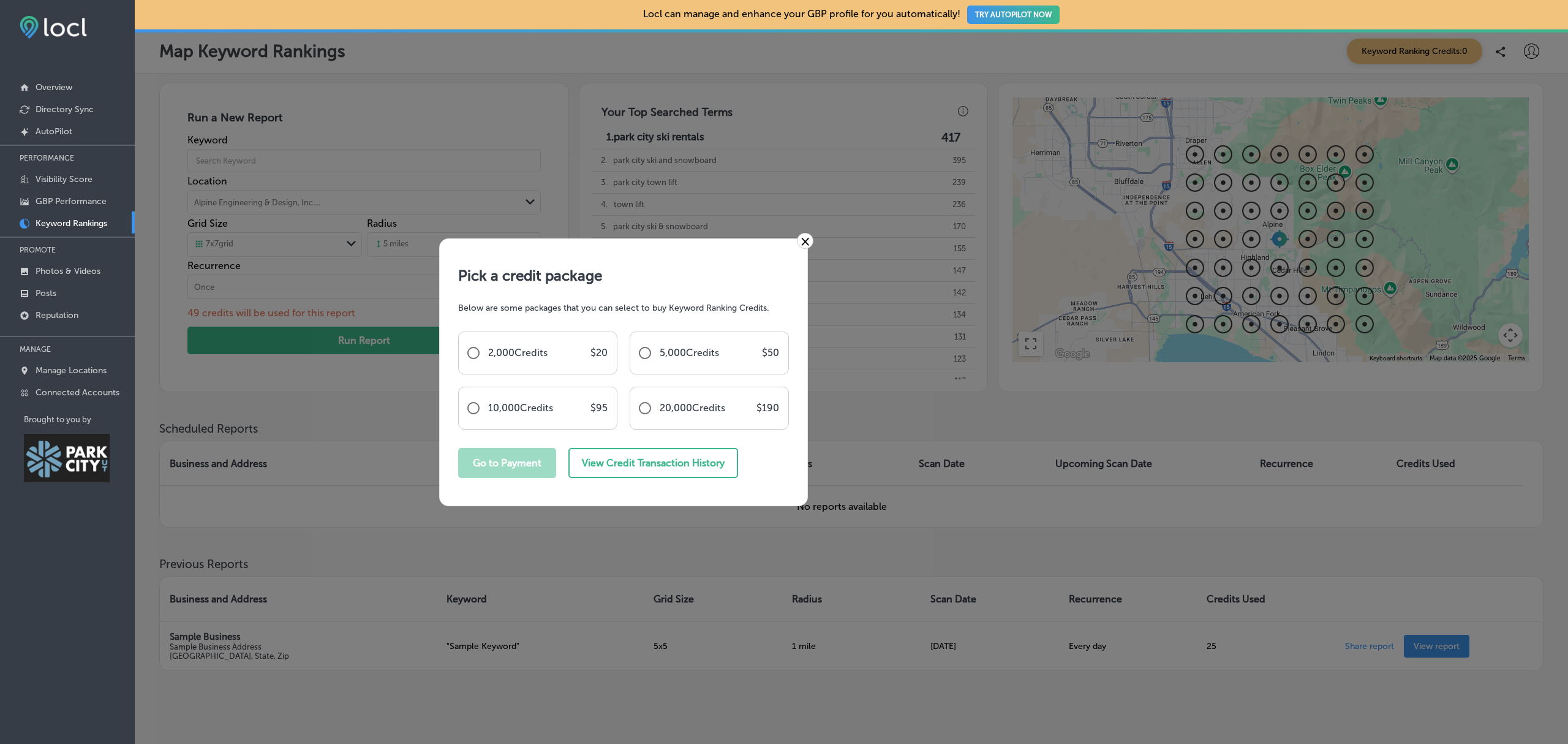
click at [802, 241] on link "×" at bounding box center [805, 240] width 17 height 16
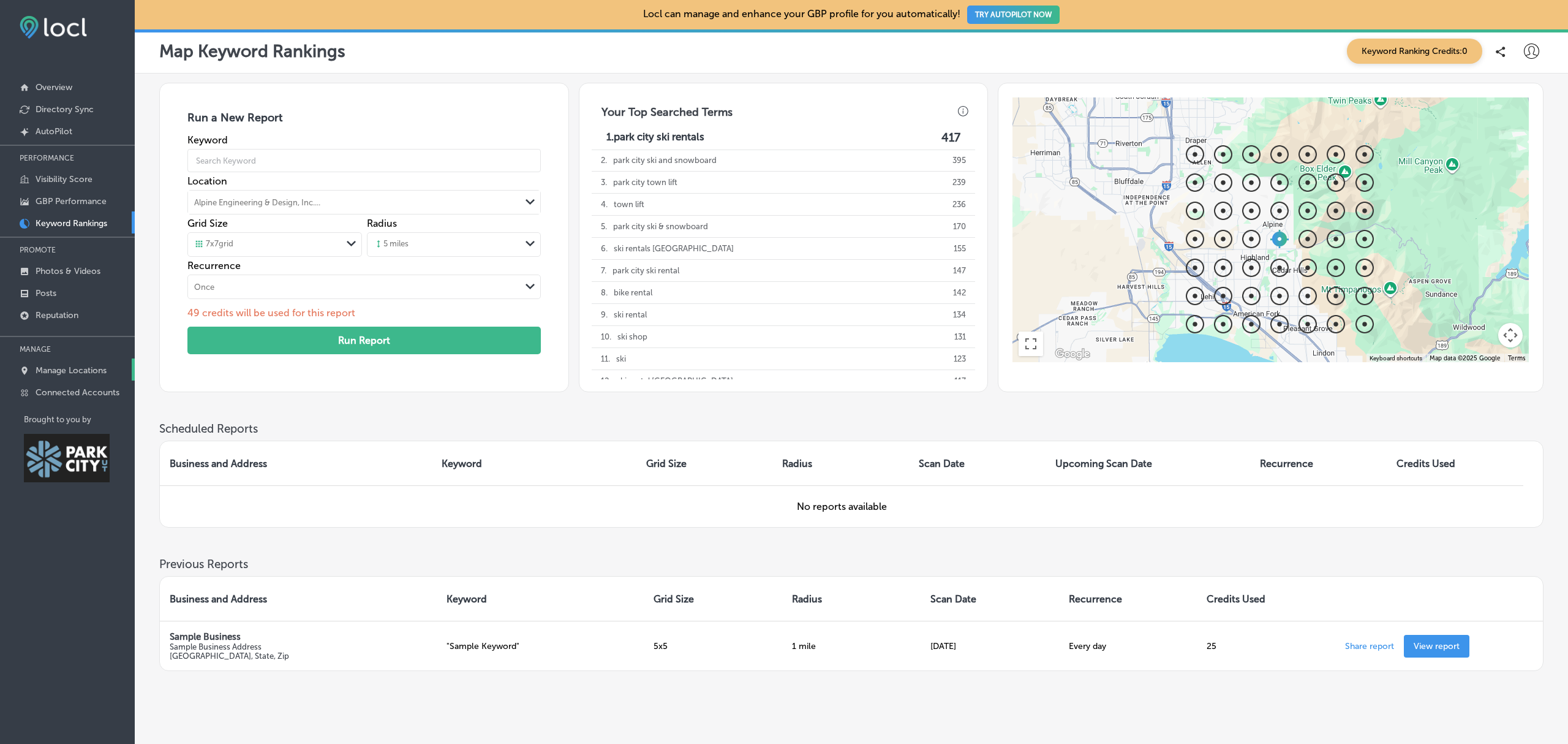
click at [87, 374] on p "Manage Locations" at bounding box center [71, 370] width 71 height 11
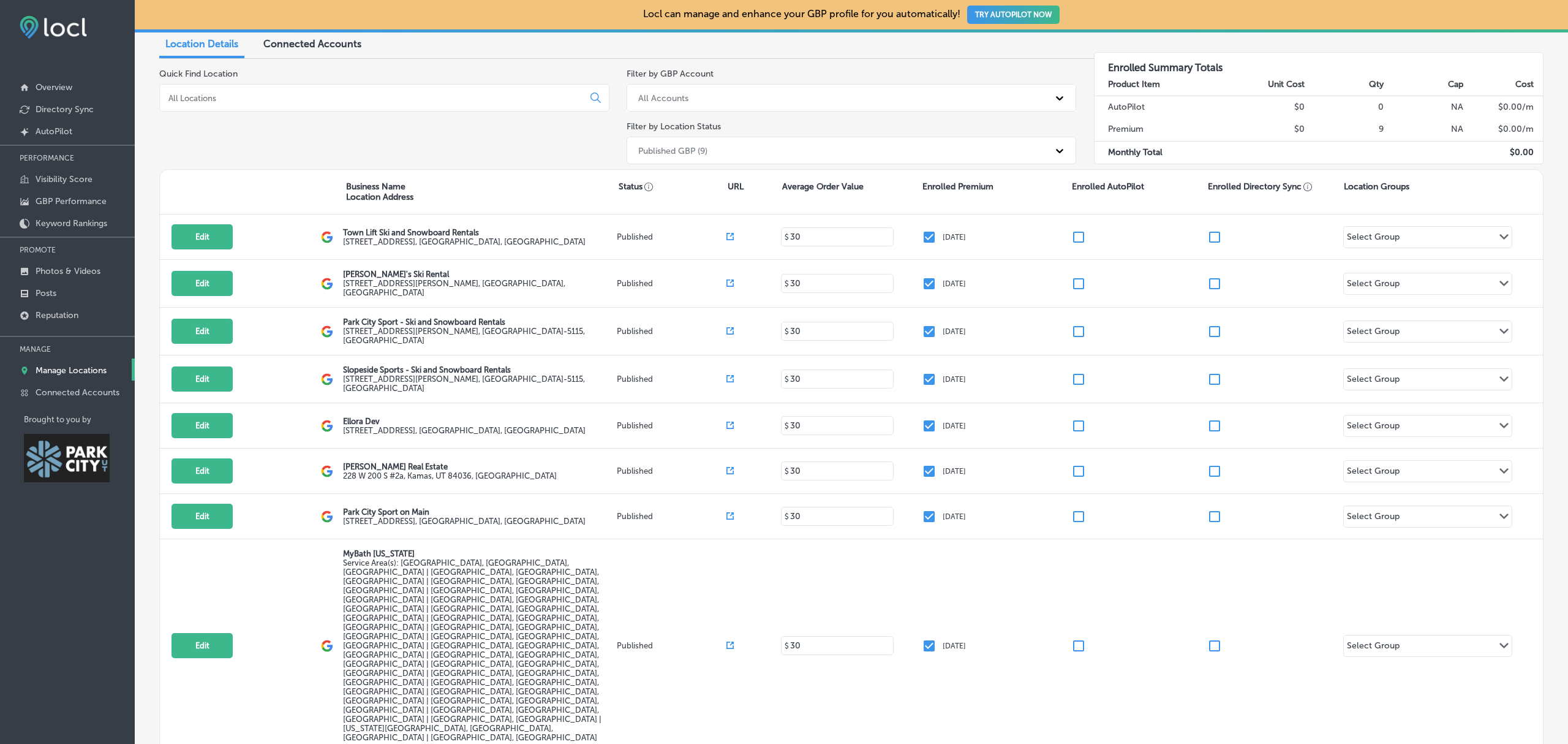
scroll to position [96, 0]
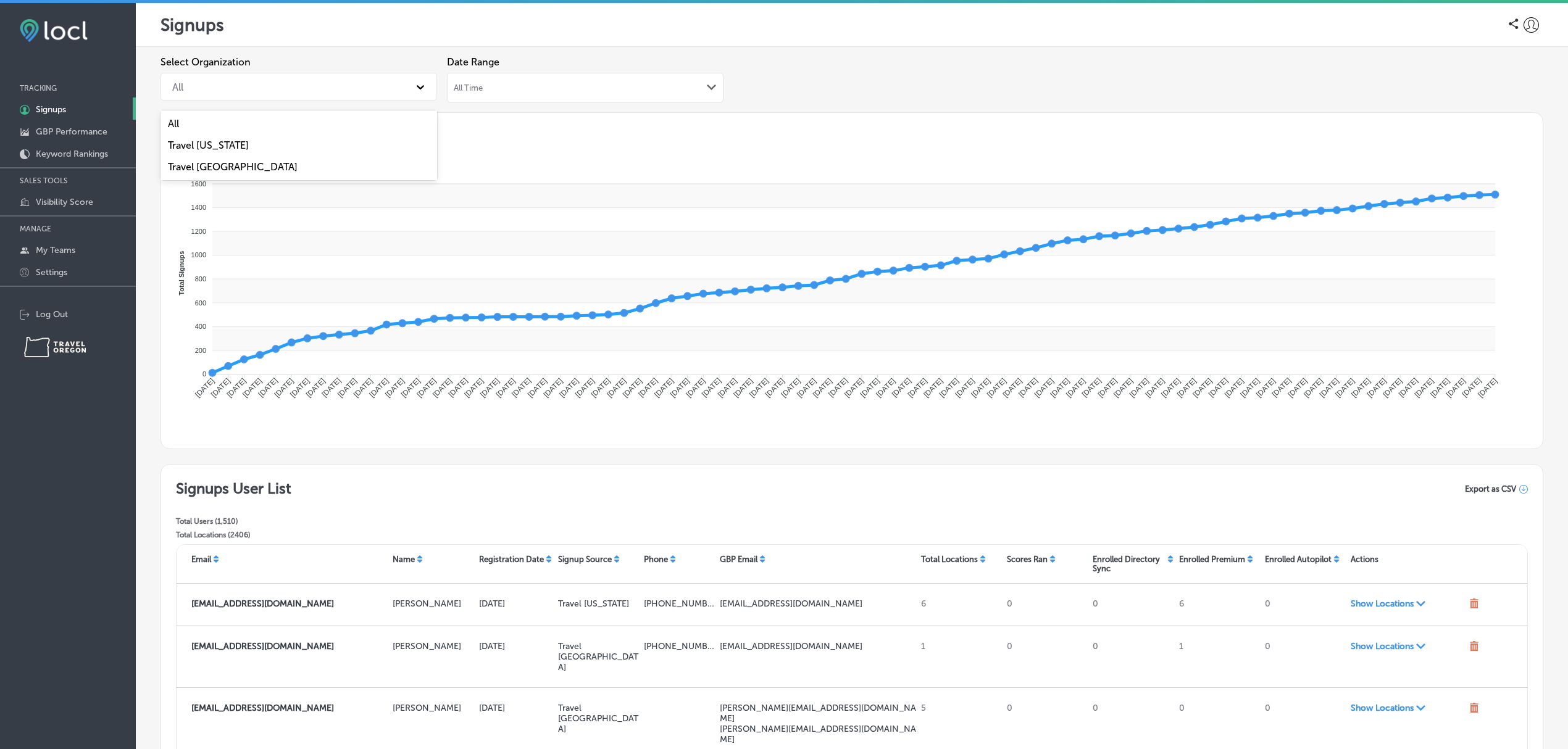
click at [211, 91] on div "All" at bounding box center [288, 86] width 243 height 22
click at [226, 142] on div "Travel Oregon" at bounding box center [299, 145] width 276 height 22
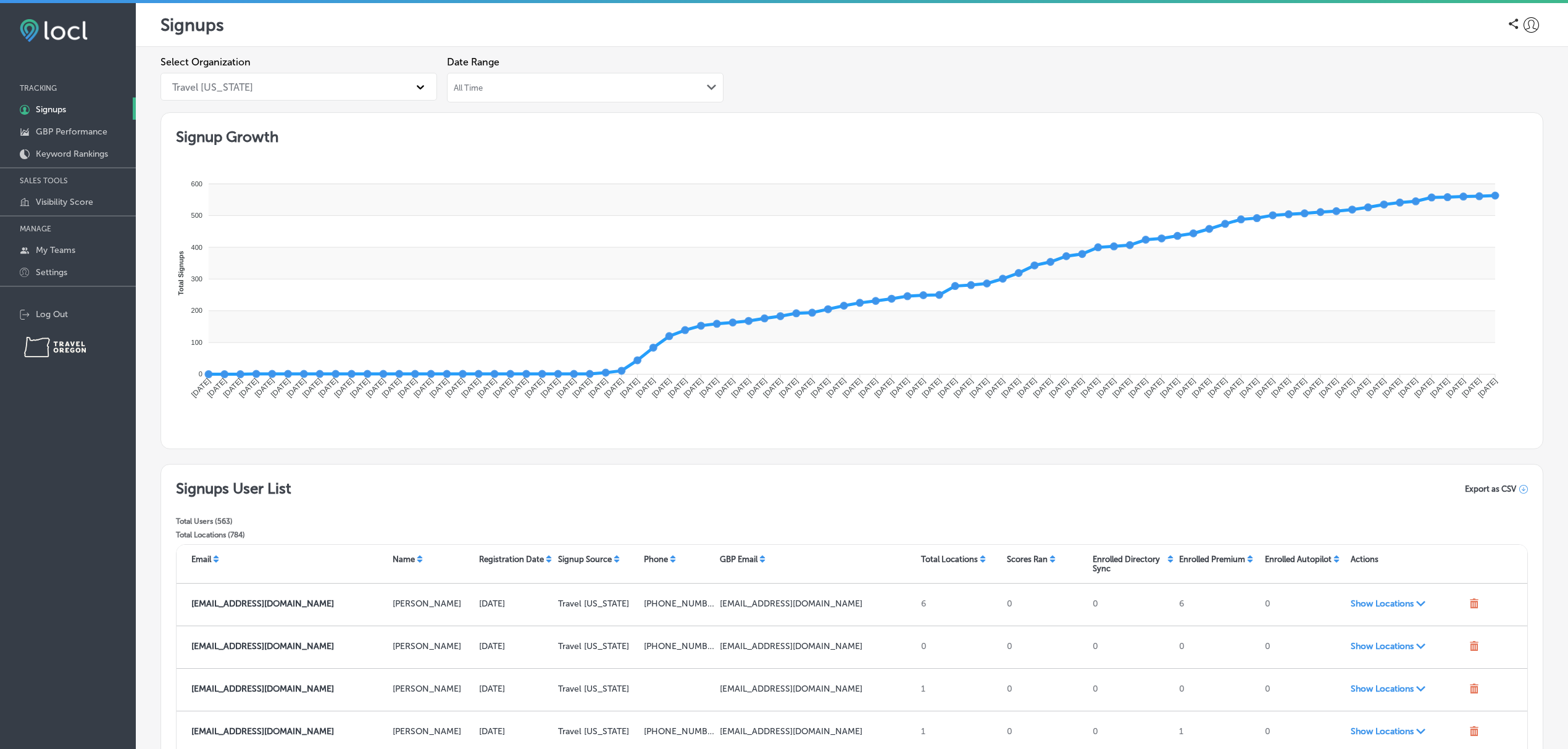
click at [697, 89] on div "All Time Path Created with Sketch." at bounding box center [585, 87] width 263 height 10
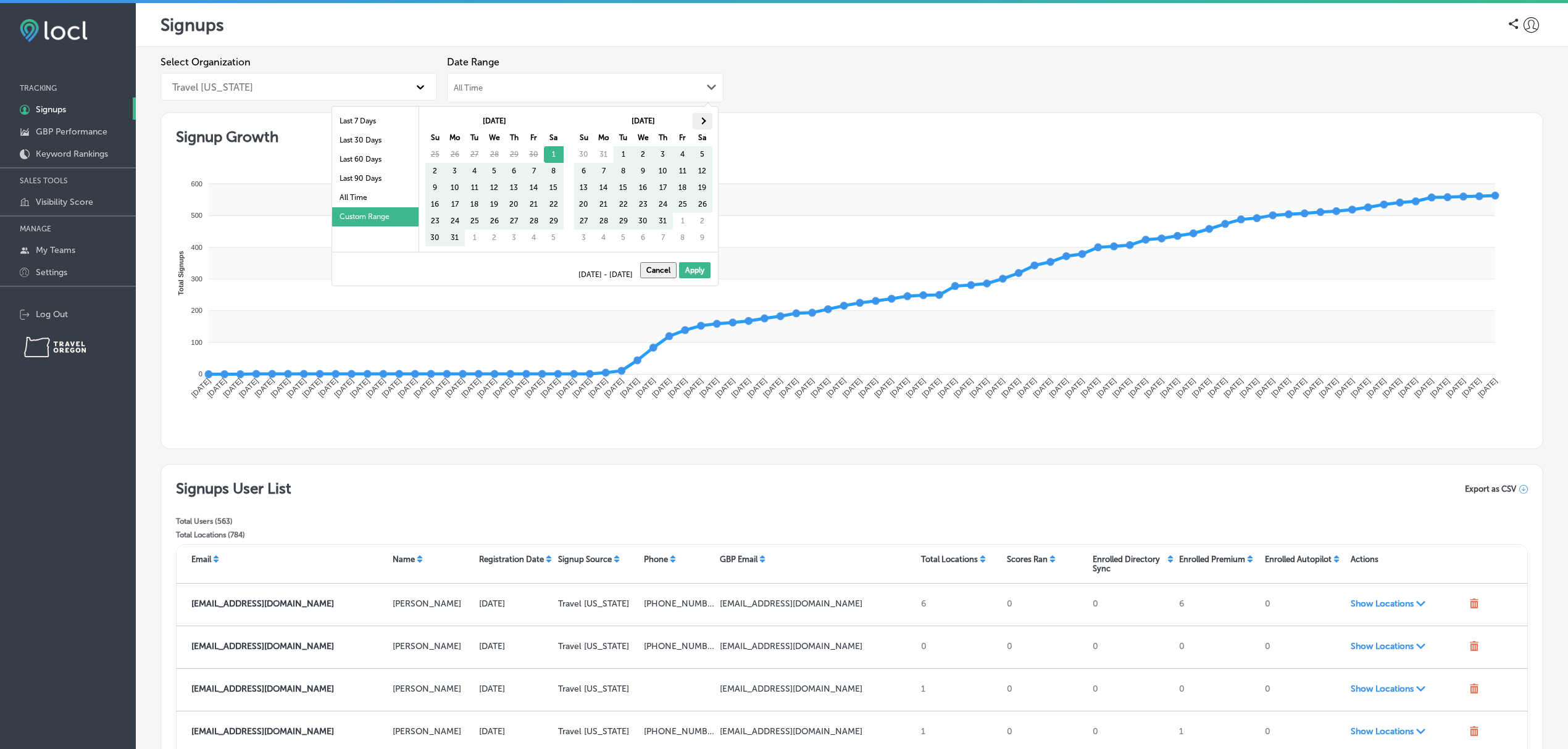
click at [702, 120] on span at bounding box center [702, 121] width 7 height 7
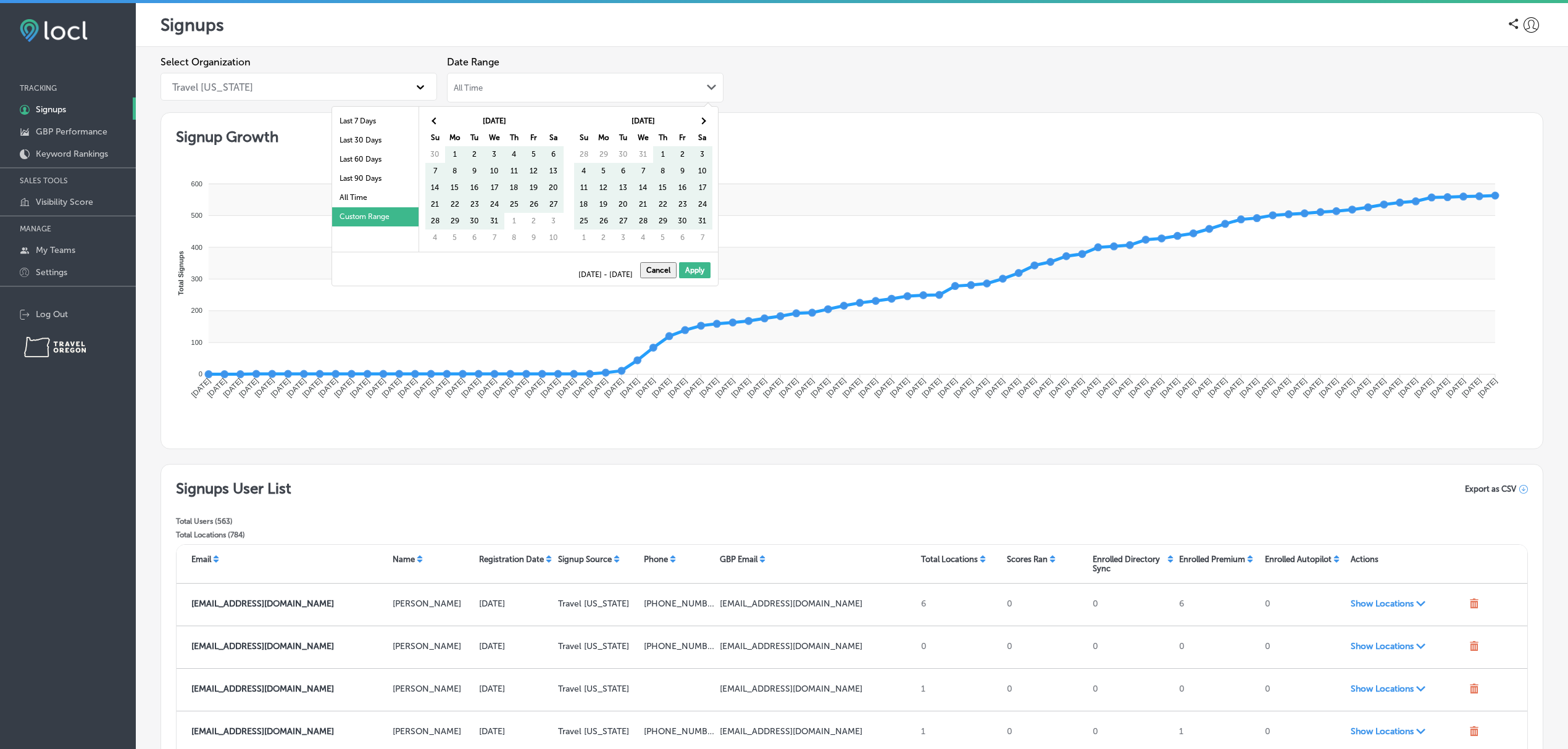
click at [702, 120] on span at bounding box center [702, 121] width 7 height 7
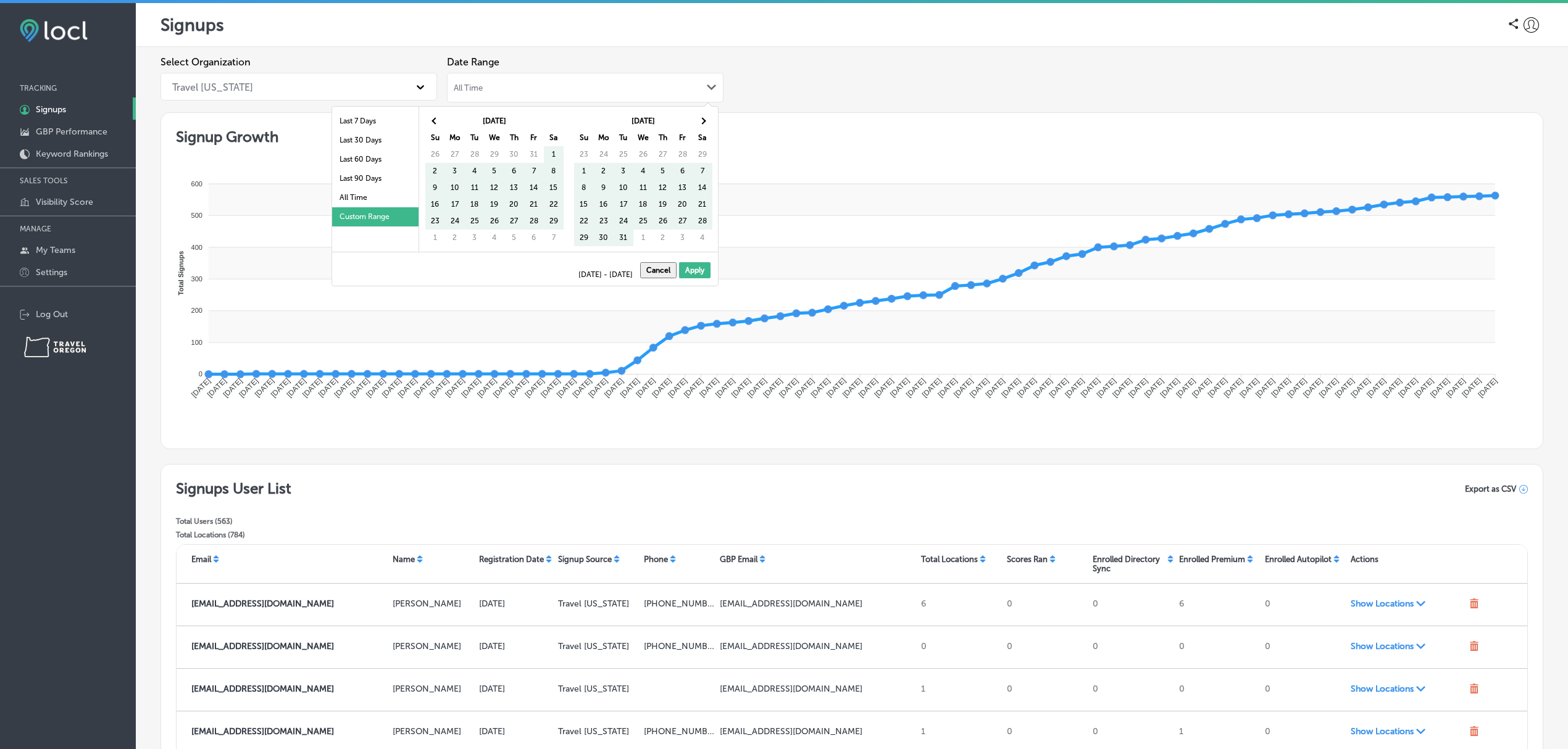
click at [702, 120] on span at bounding box center [702, 121] width 7 height 7
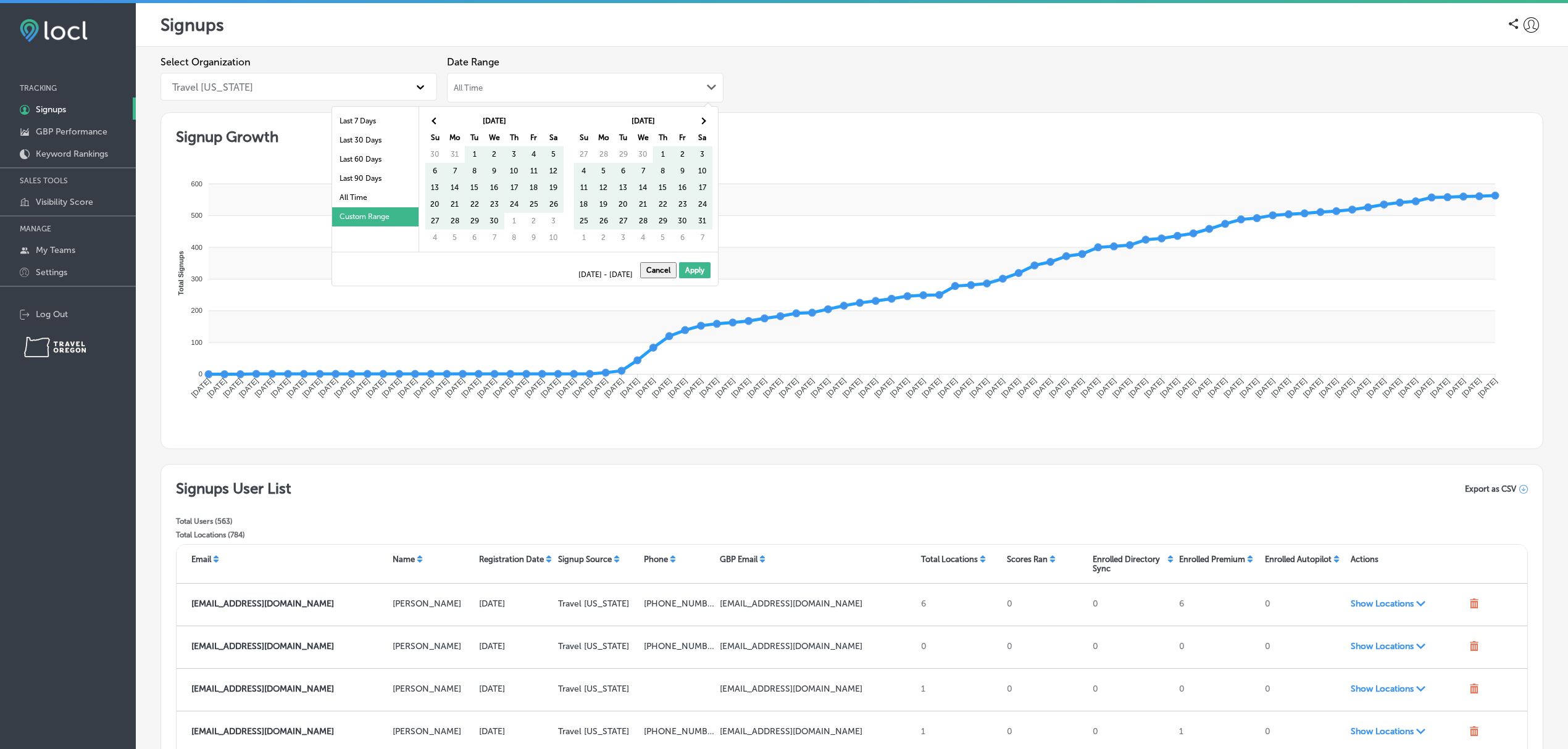
click at [702, 120] on span at bounding box center [702, 121] width 7 height 7
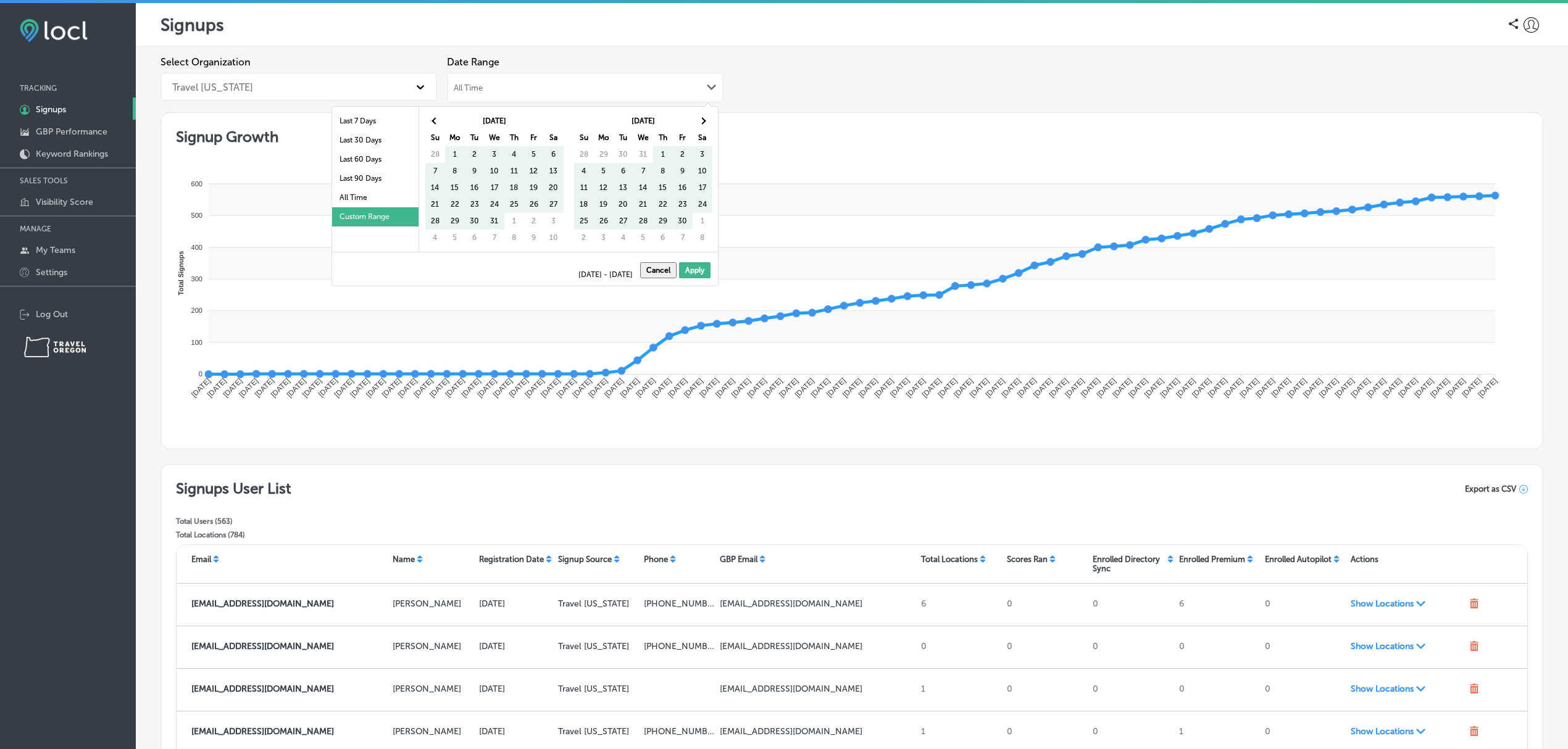
click at [702, 120] on span at bounding box center [702, 121] width 7 height 7
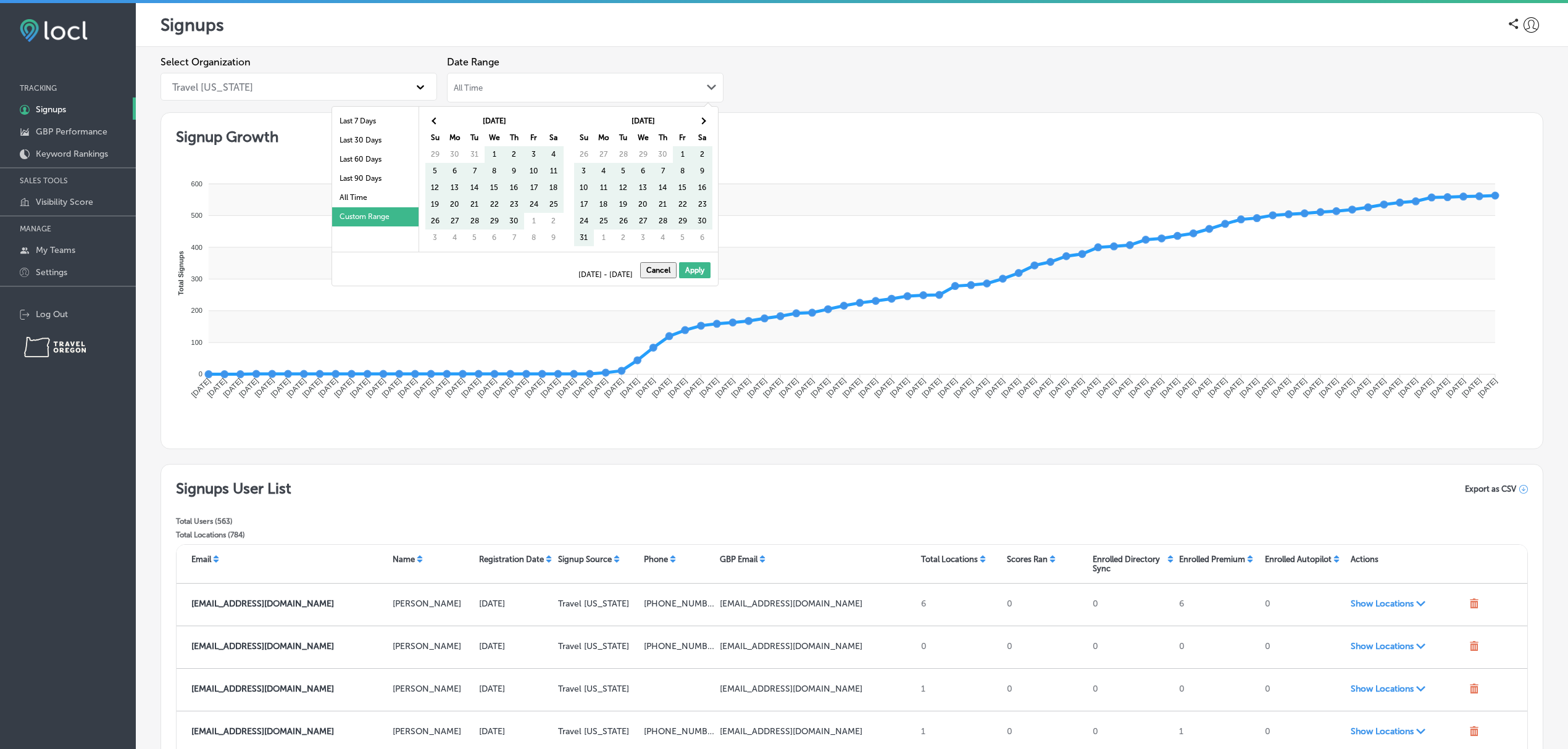
click at [702, 120] on span at bounding box center [702, 121] width 7 height 7
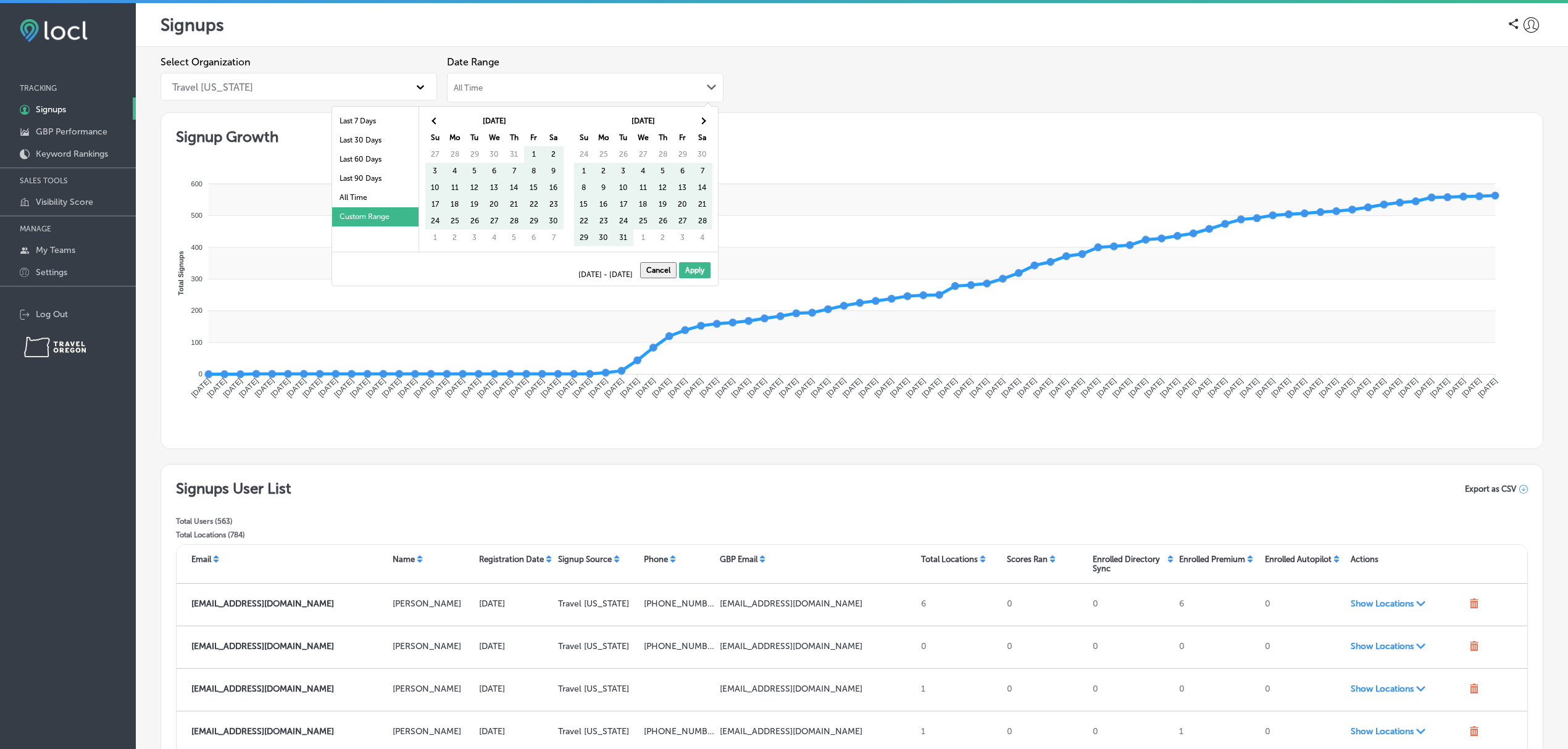
click at [702, 120] on span at bounding box center [702, 121] width 7 height 7
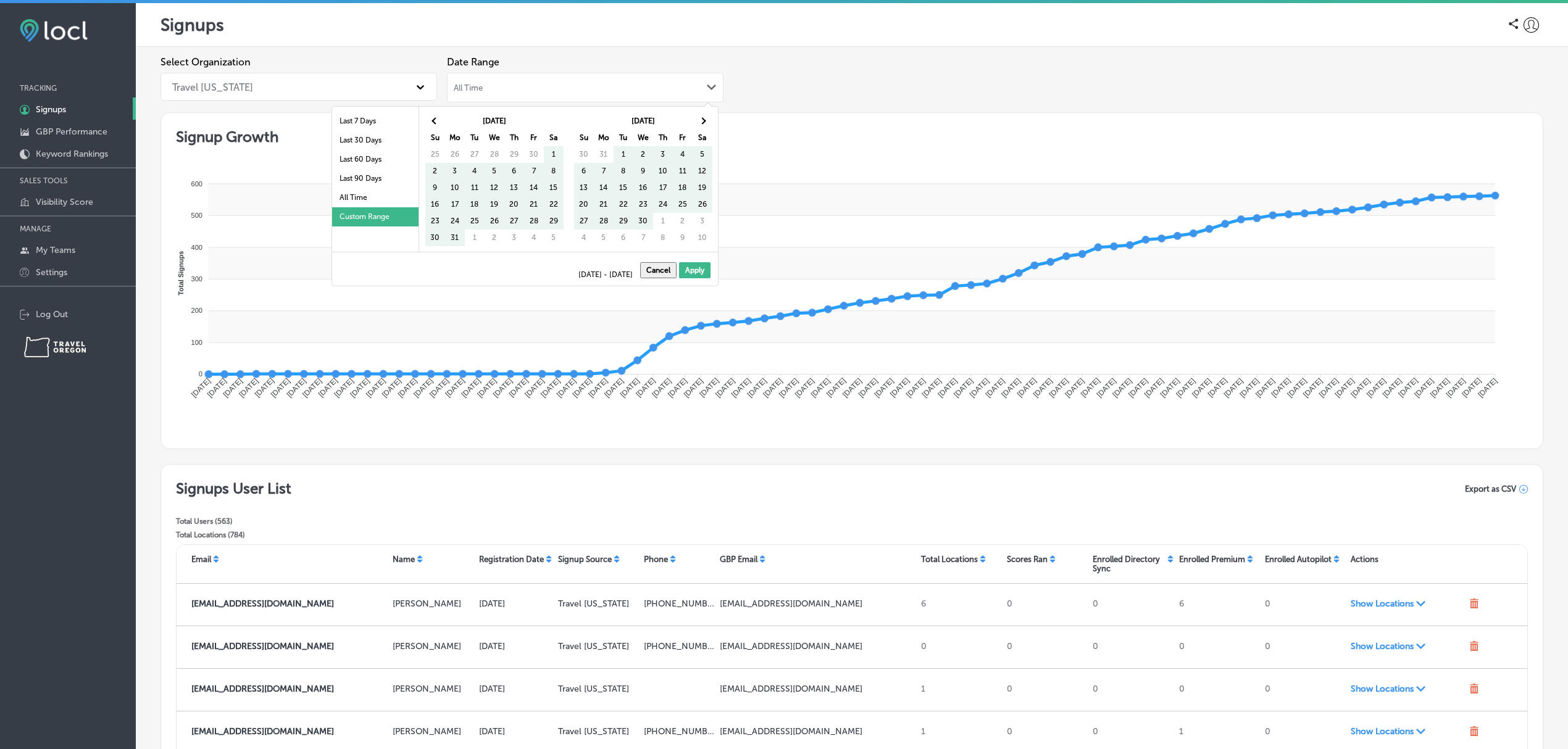
click at [702, 120] on span at bounding box center [702, 121] width 7 height 7
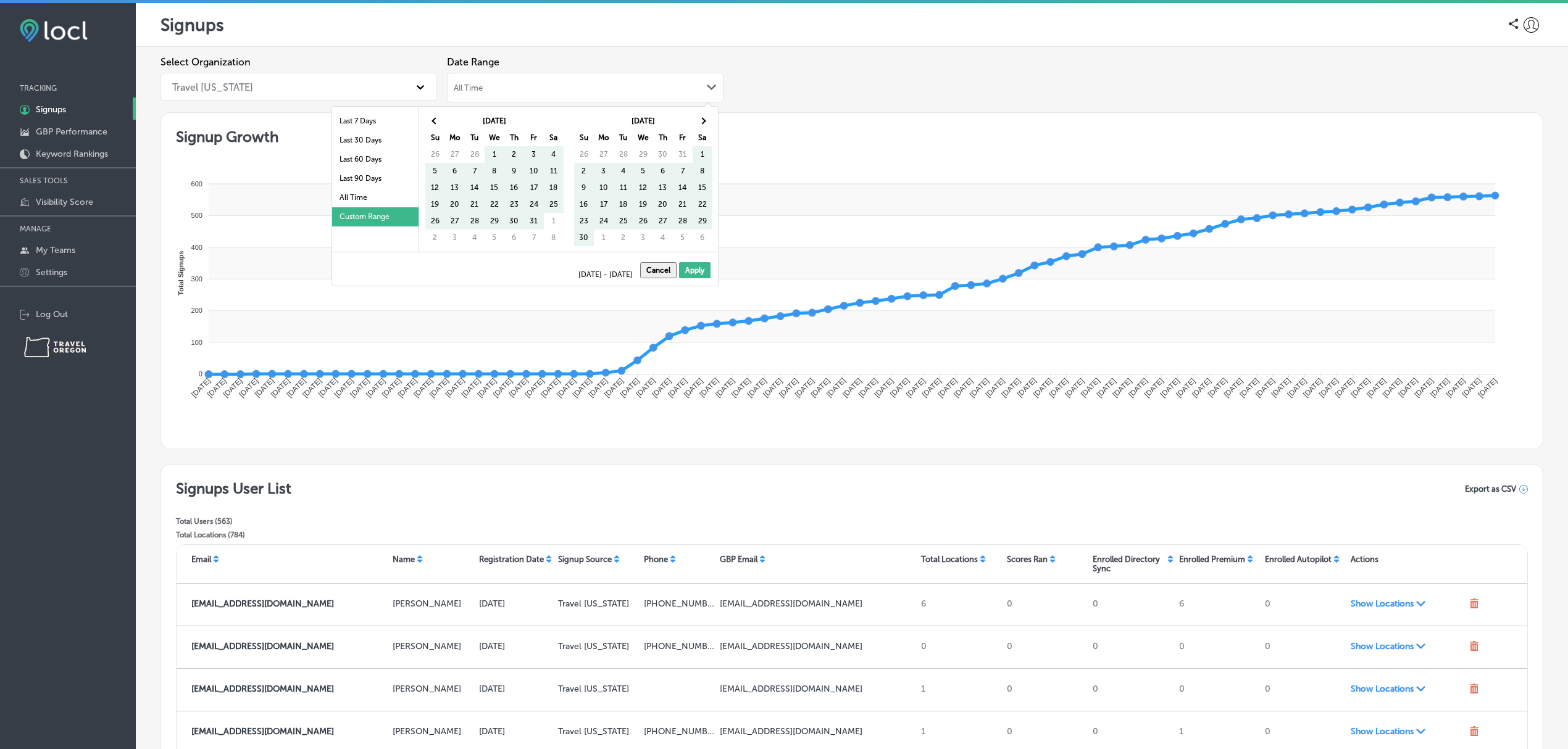
click at [702, 120] on span at bounding box center [702, 121] width 7 height 7
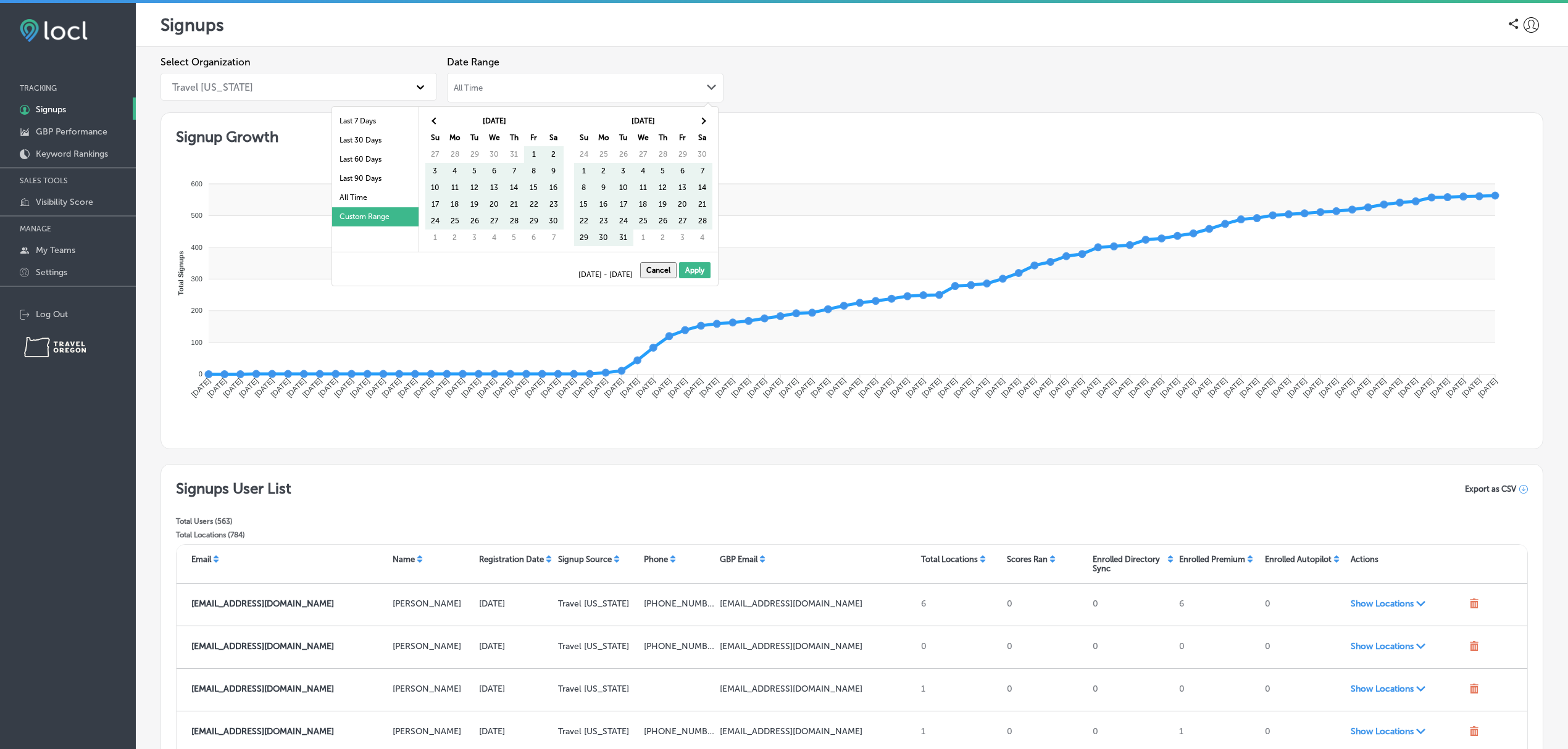
click at [702, 120] on span at bounding box center [702, 121] width 7 height 7
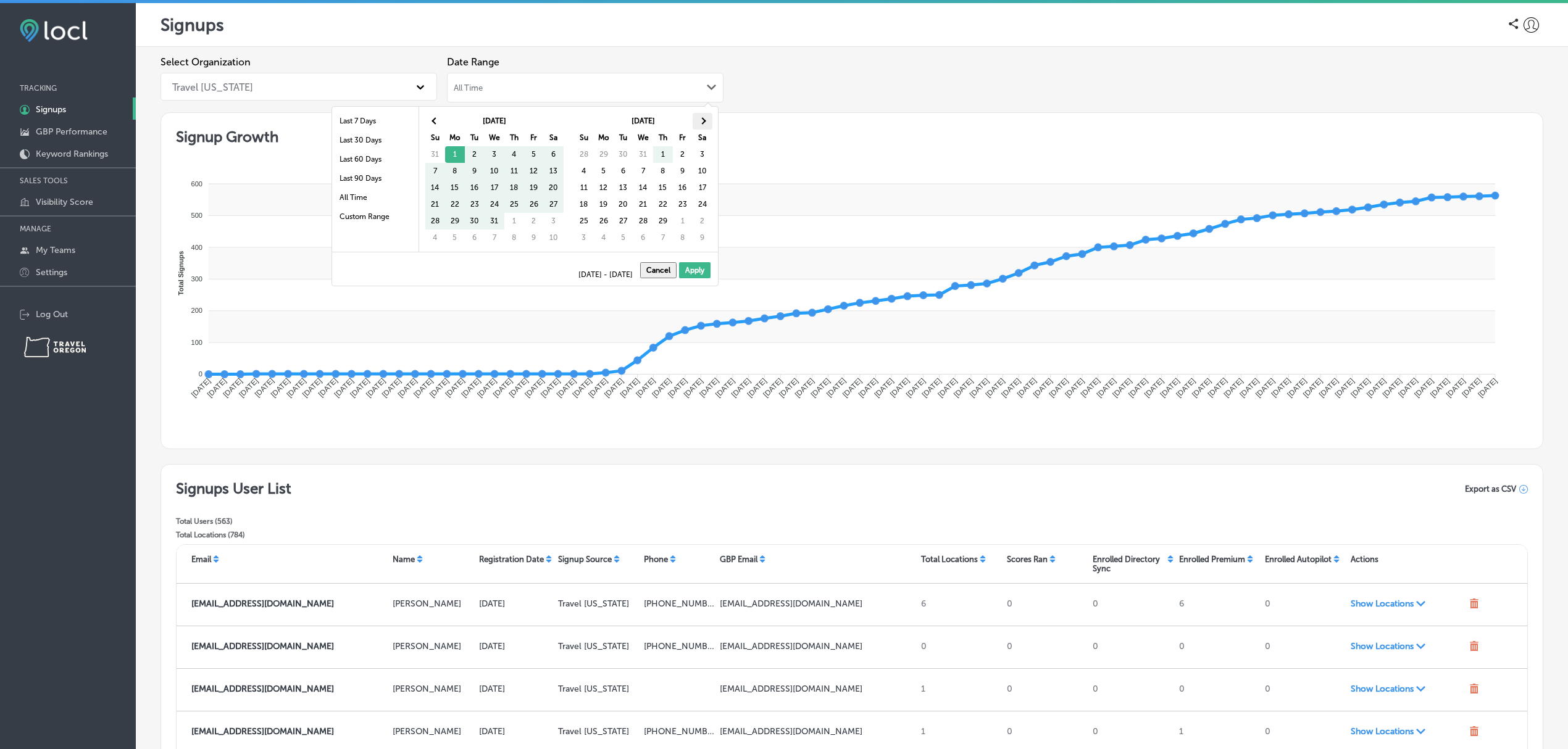
click at [706, 120] on th at bounding box center [703, 121] width 20 height 17
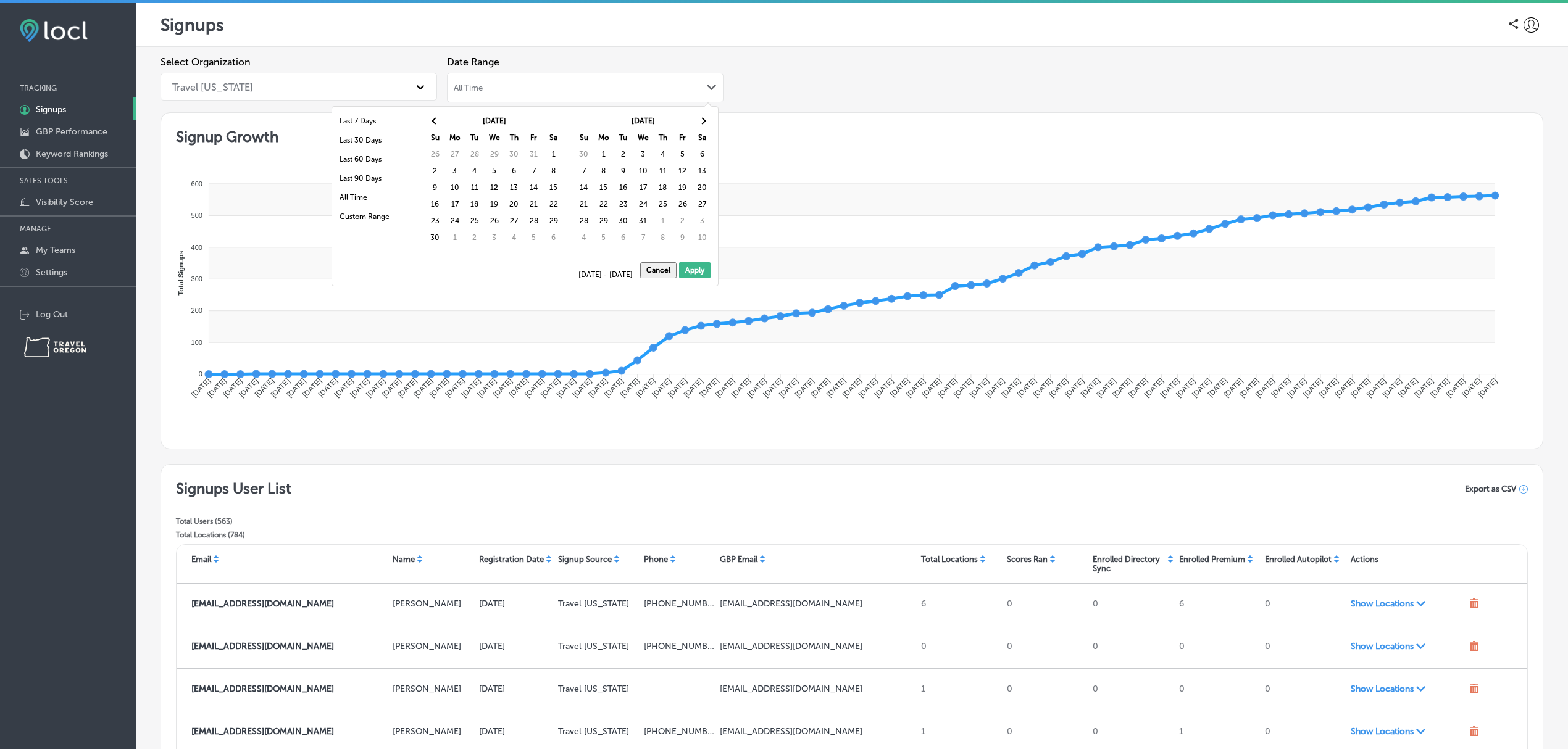
click at [706, 120] on th at bounding box center [703, 121] width 20 height 17
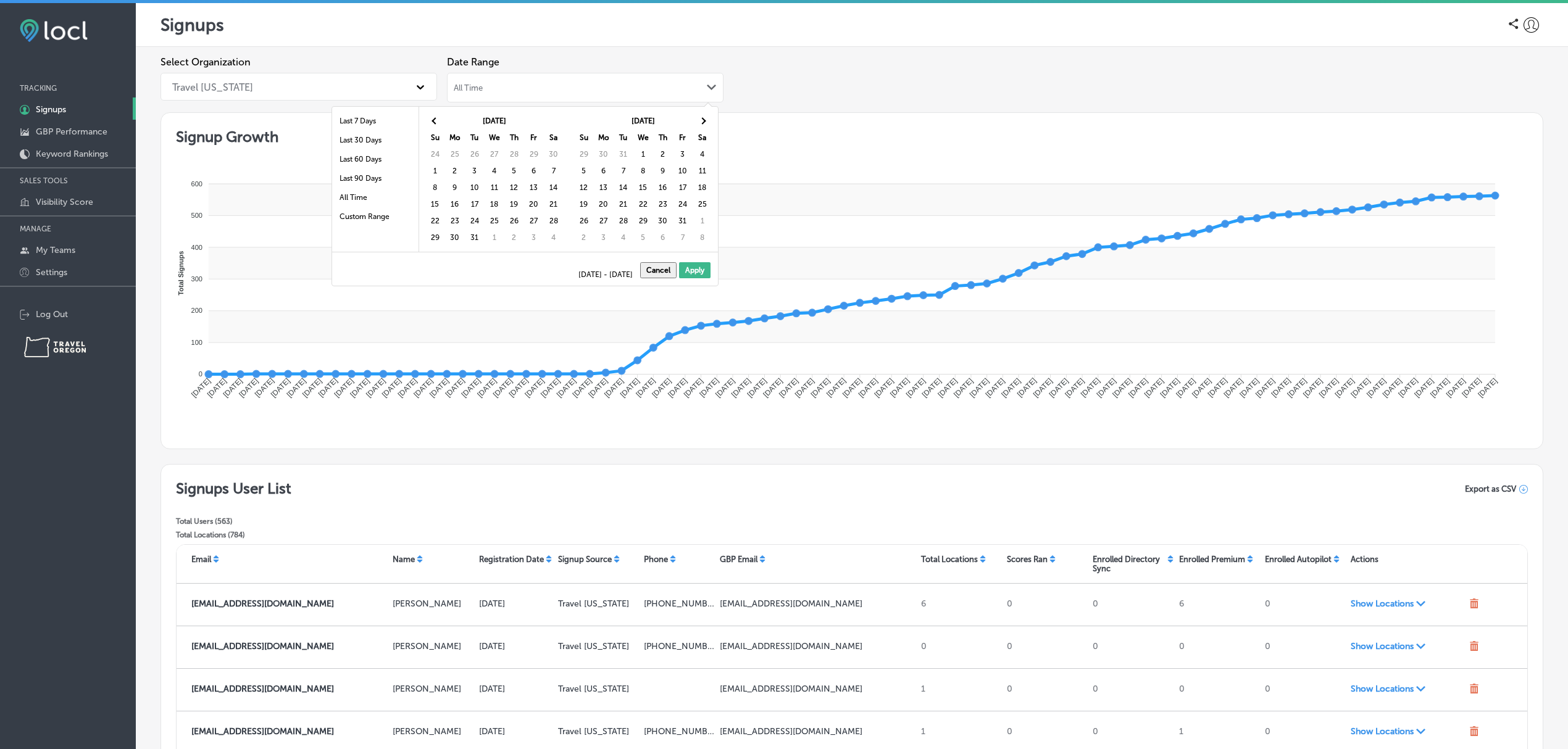
click at [706, 120] on th at bounding box center [703, 121] width 20 height 17
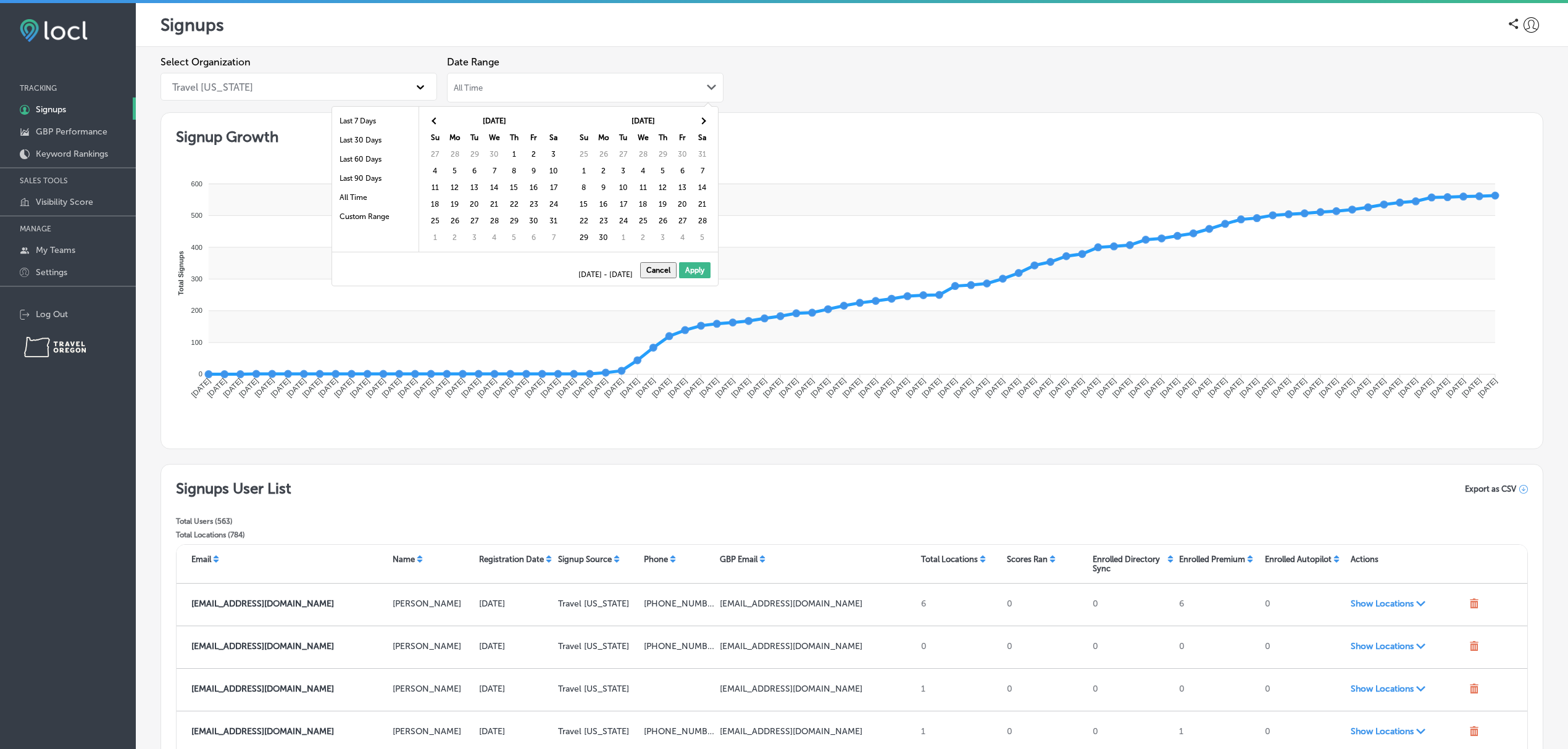
click at [706, 120] on th at bounding box center [703, 121] width 20 height 17
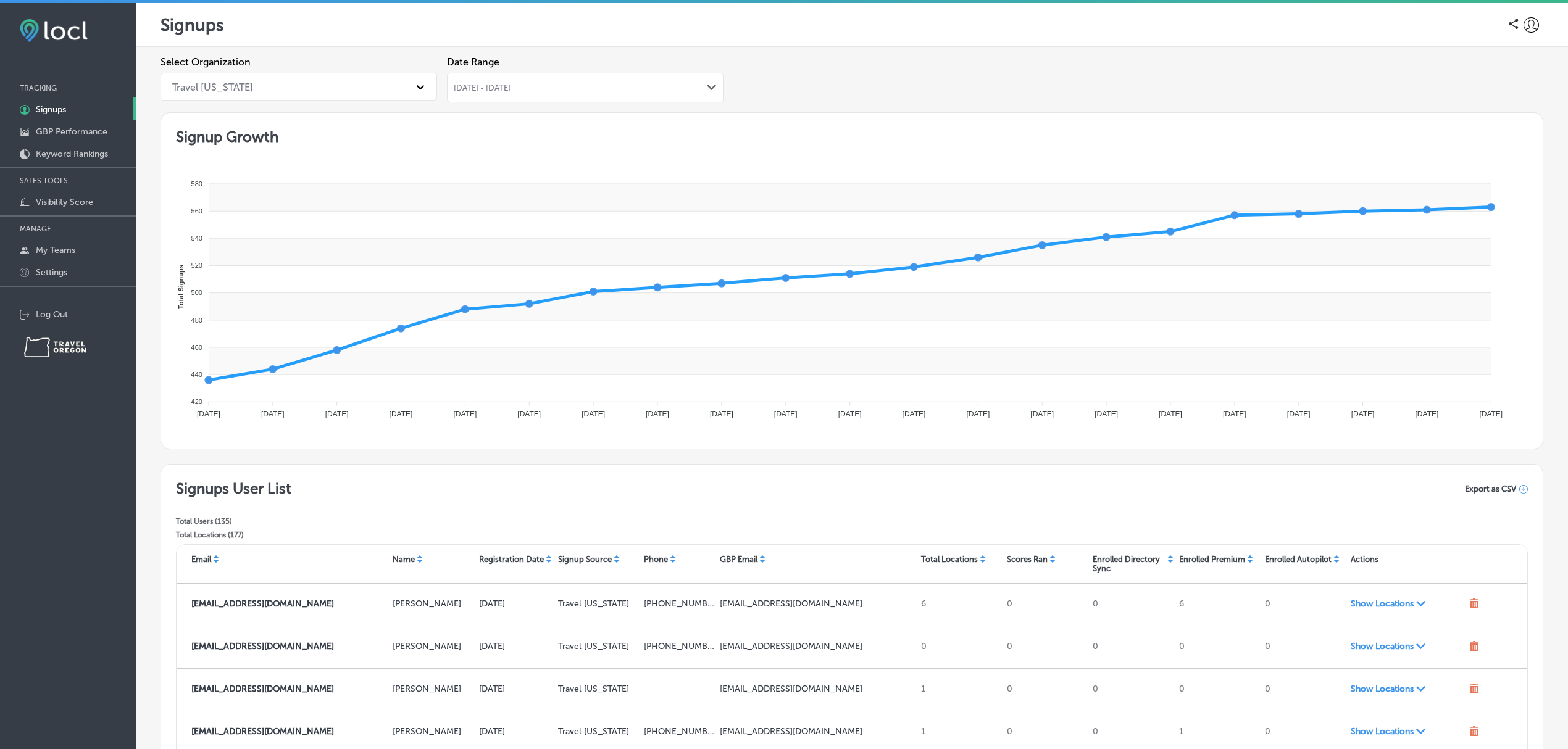
click at [1492, 487] on span "Export as CSV" at bounding box center [1491, 488] width 52 height 9
click at [1415, 80] on div "Select Organization Travel Oregon Date Range Jan 01, 2024 - Sep 05, 2025 Path C…" at bounding box center [852, 85] width 1383 height 57
